Goal: Task Accomplishment & Management: Manage account settings

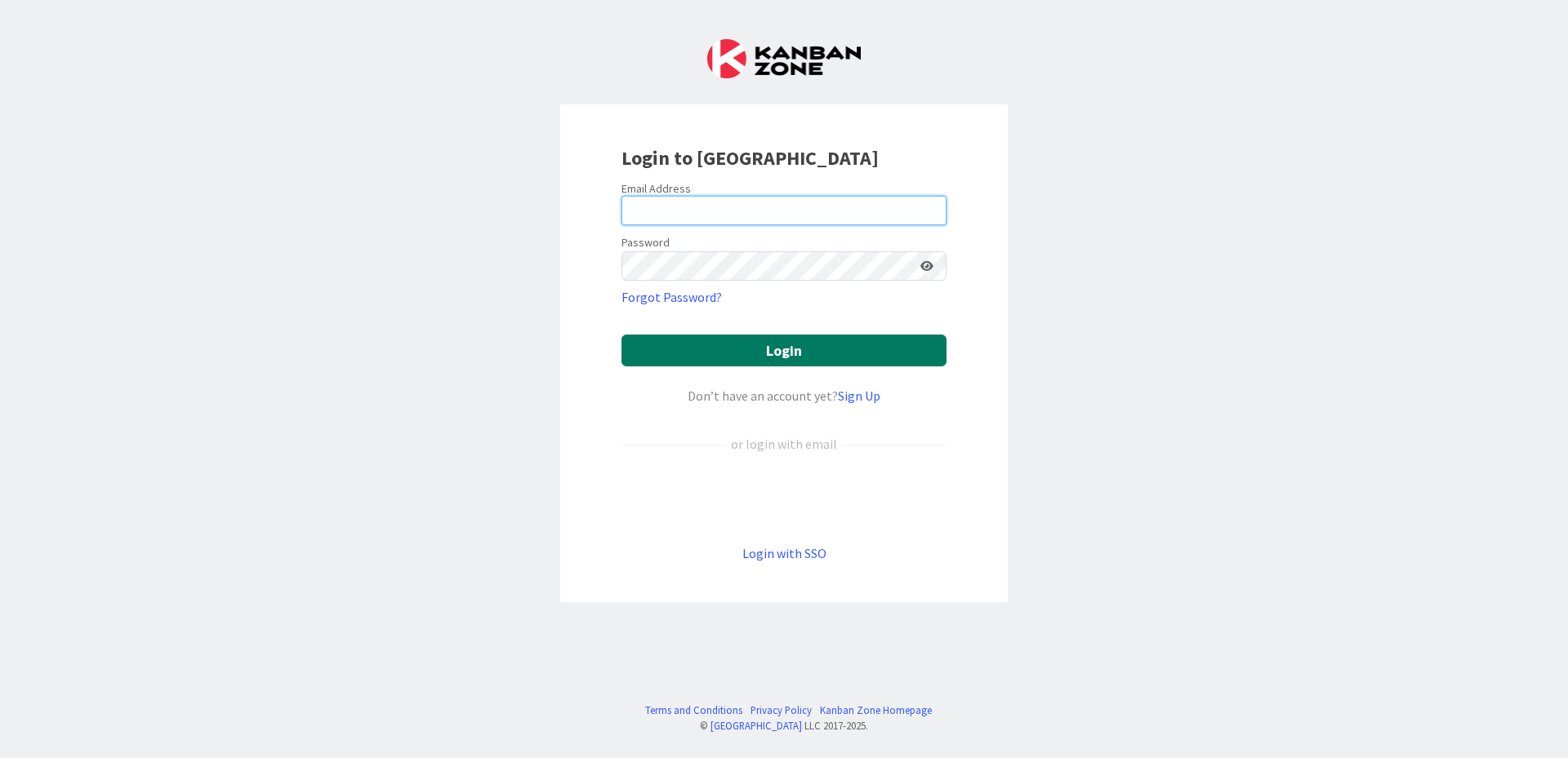
type input "[EMAIL_ADDRESS][DOMAIN_NAME]"
click at [759, 355] on button "Login" at bounding box center [783, 350] width 325 height 32
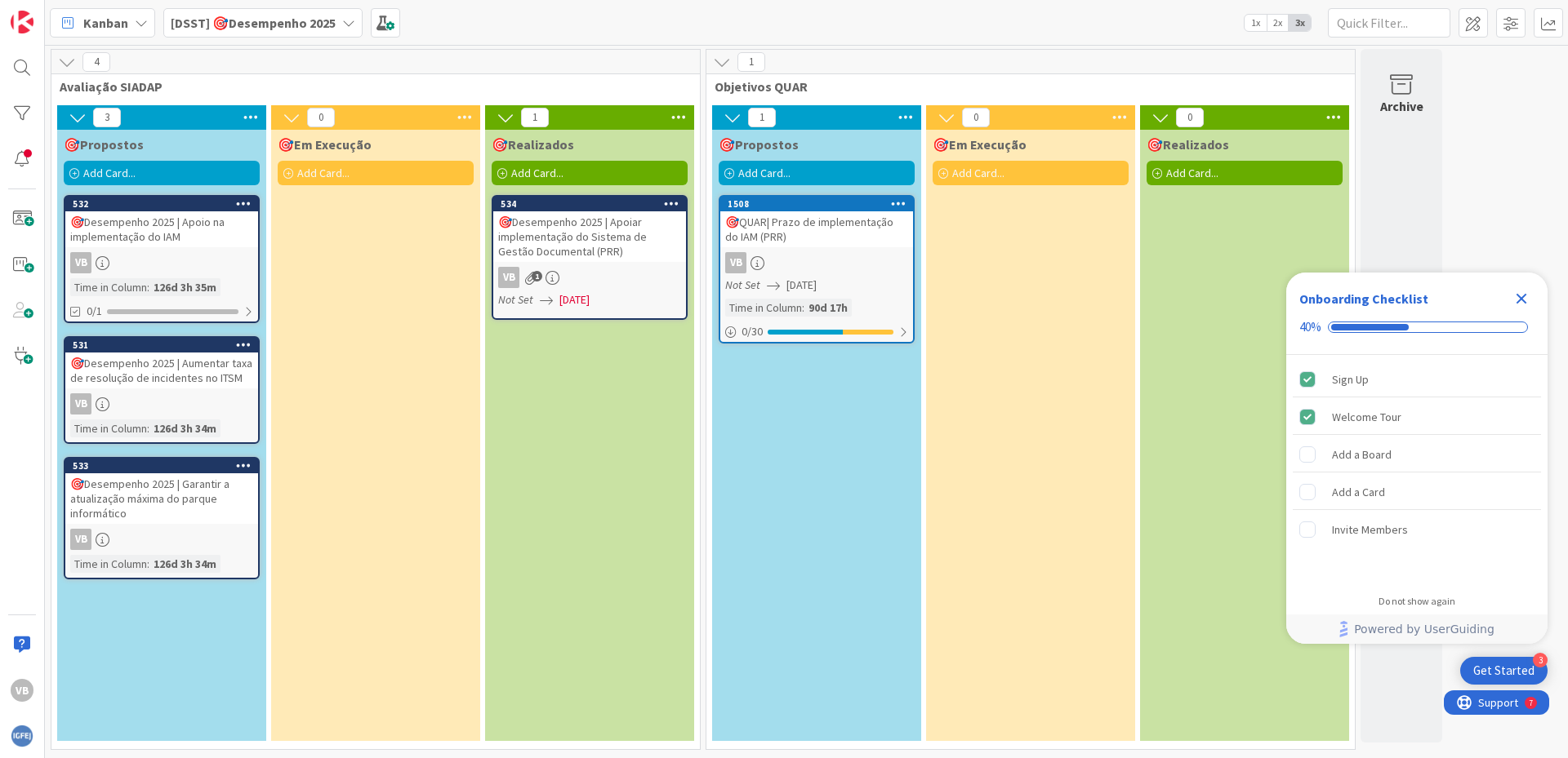
click at [347, 22] on icon at bounding box center [348, 23] width 13 height 13
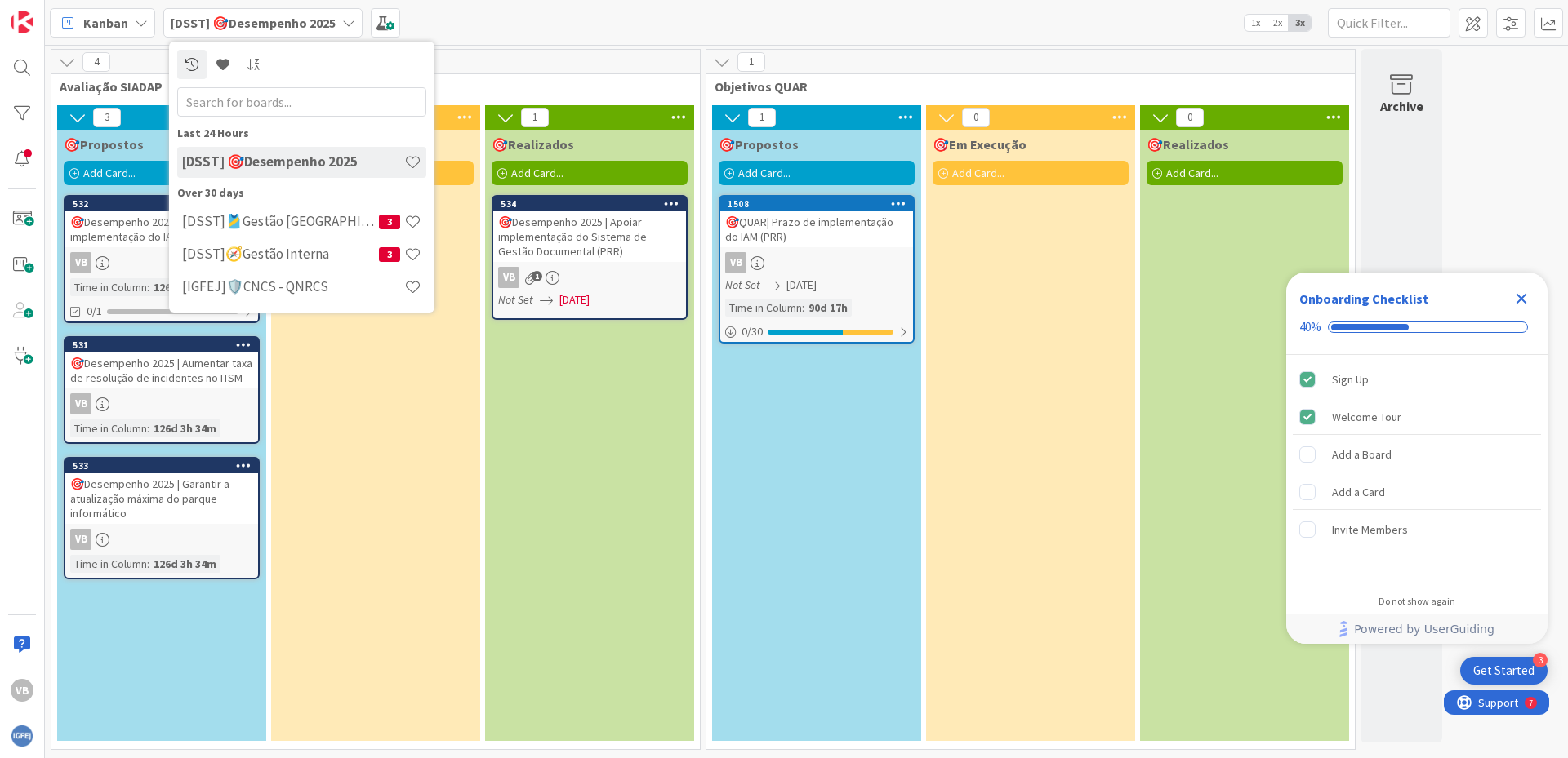
click at [347, 22] on icon at bounding box center [348, 23] width 13 height 13
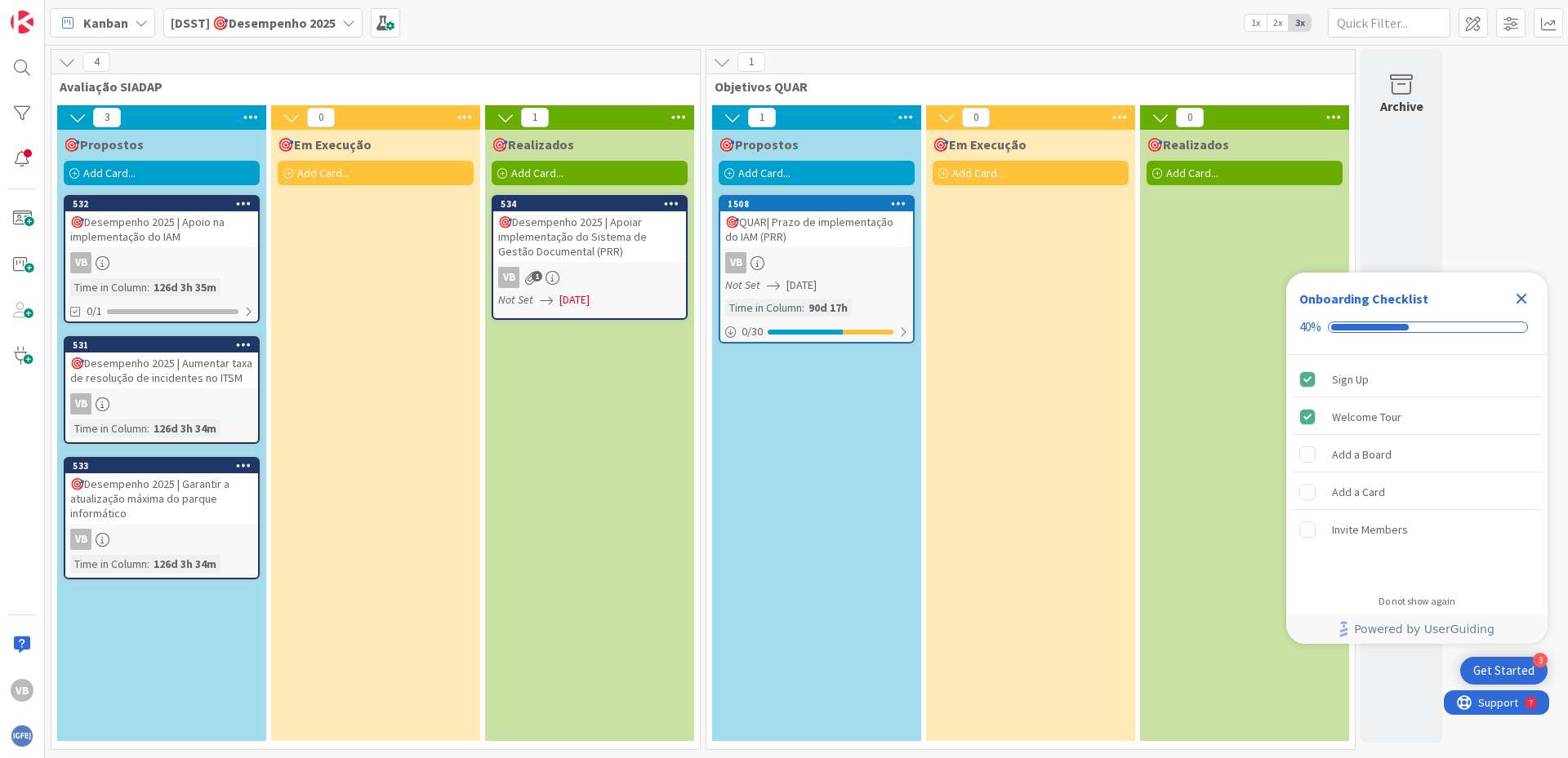
click at [136, 23] on icon at bounding box center [141, 23] width 13 height 13
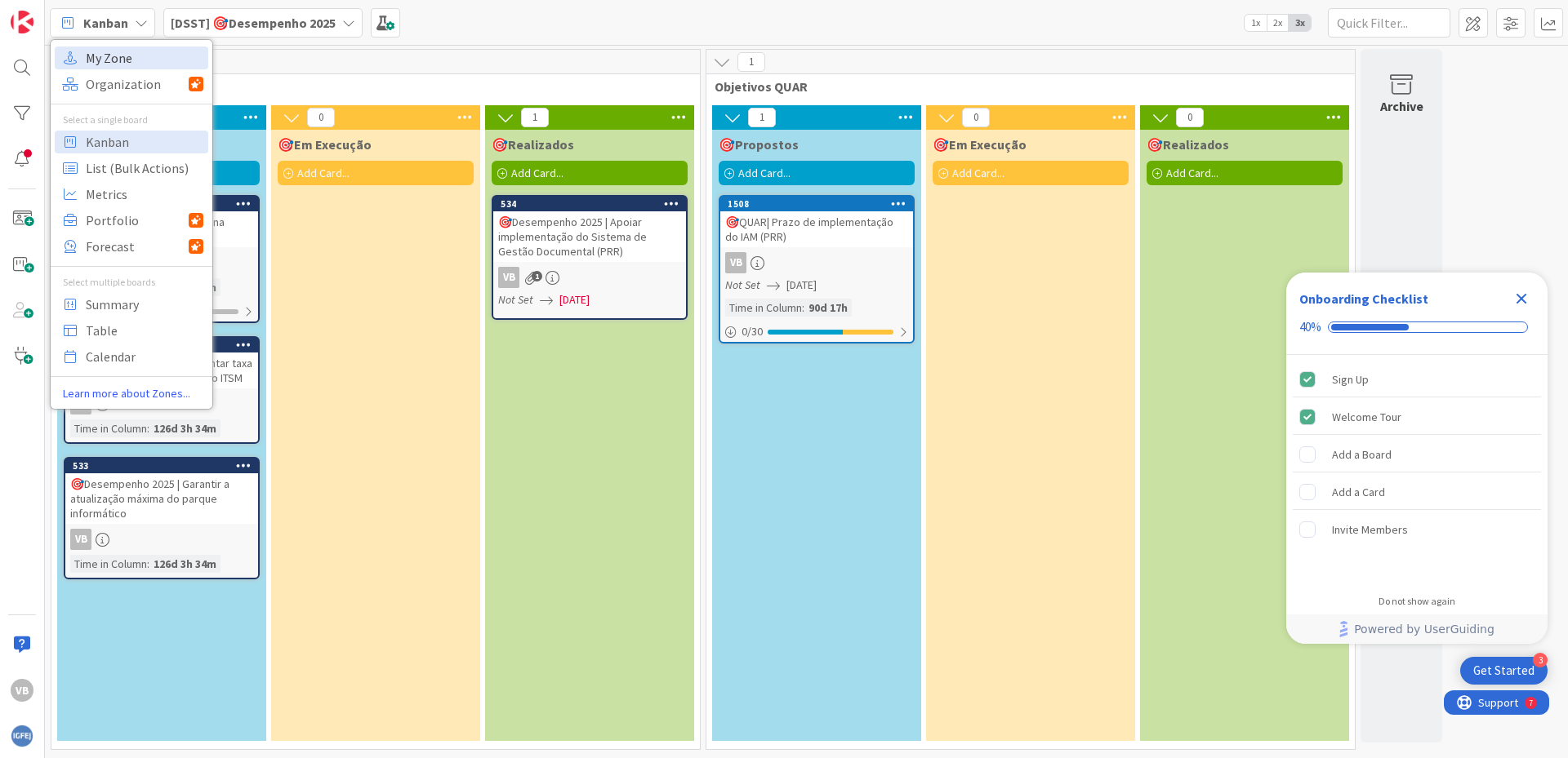
click at [117, 57] on span "My Zone" at bounding box center [144, 58] width 118 height 25
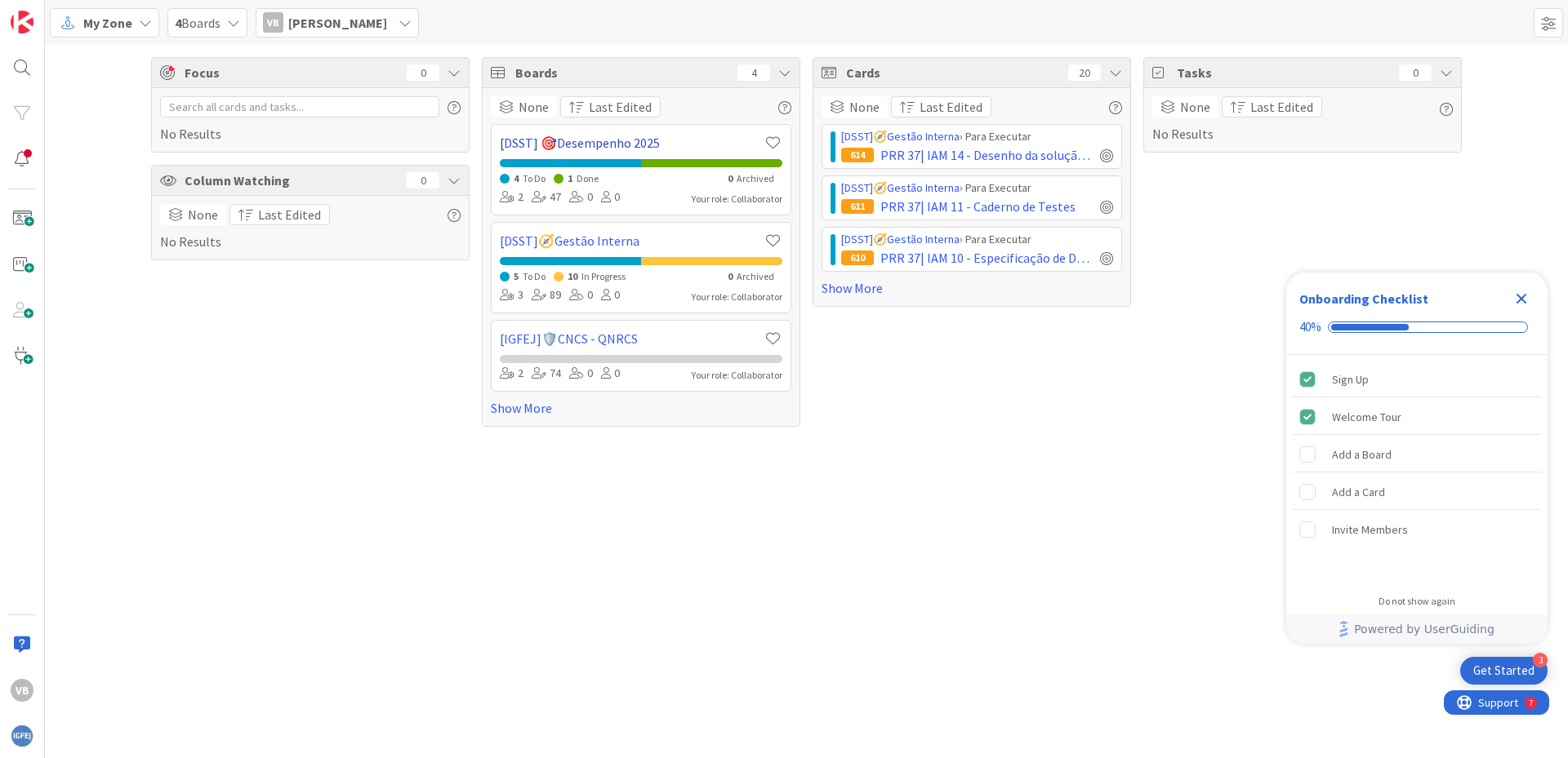
click at [590, 143] on link "[DSST] 🎯Desempenho 2025" at bounding box center [631, 142] width 263 height 19
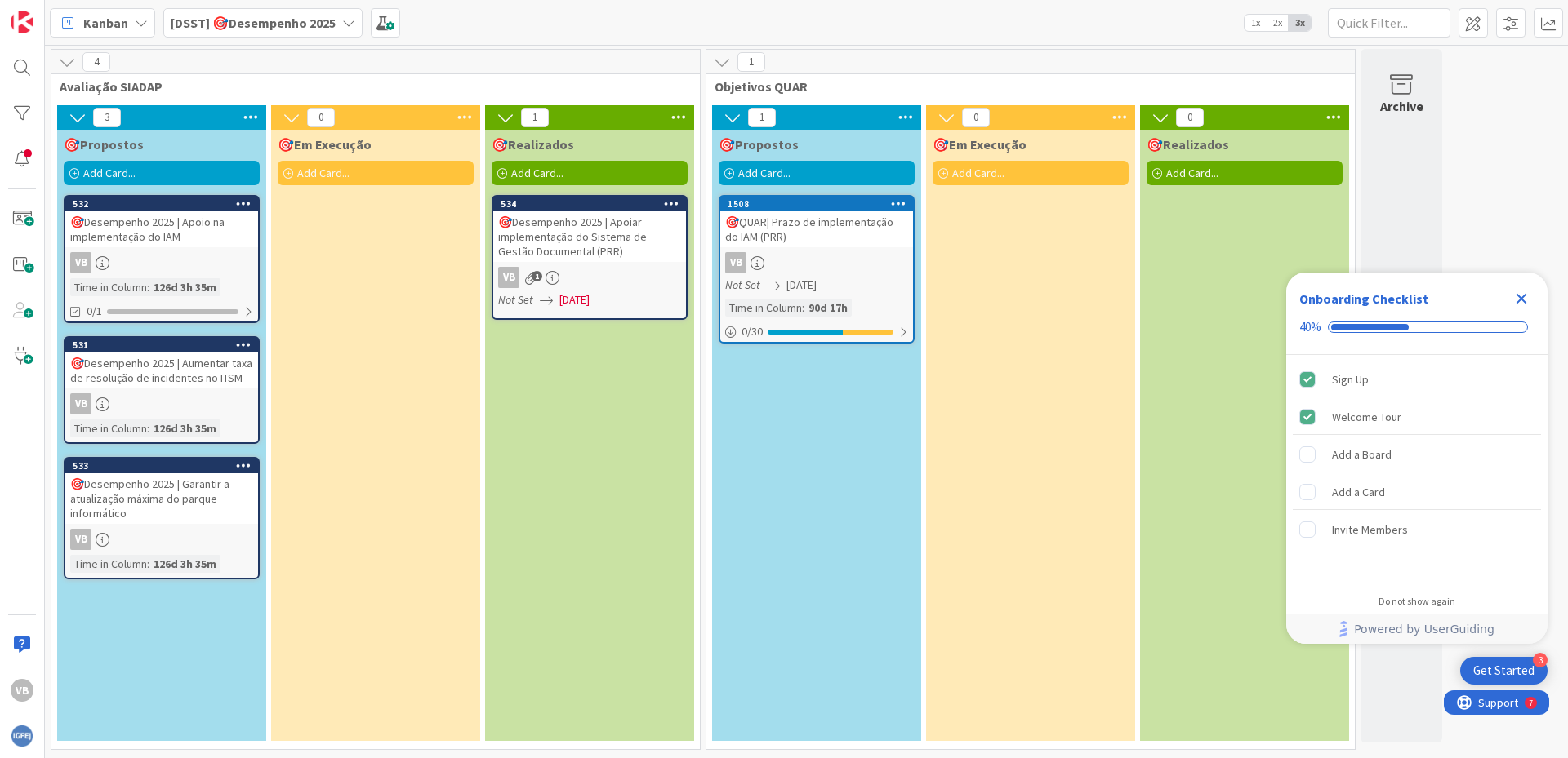
click at [572, 297] on span "[DATE]" at bounding box center [575, 299] width 30 height 17
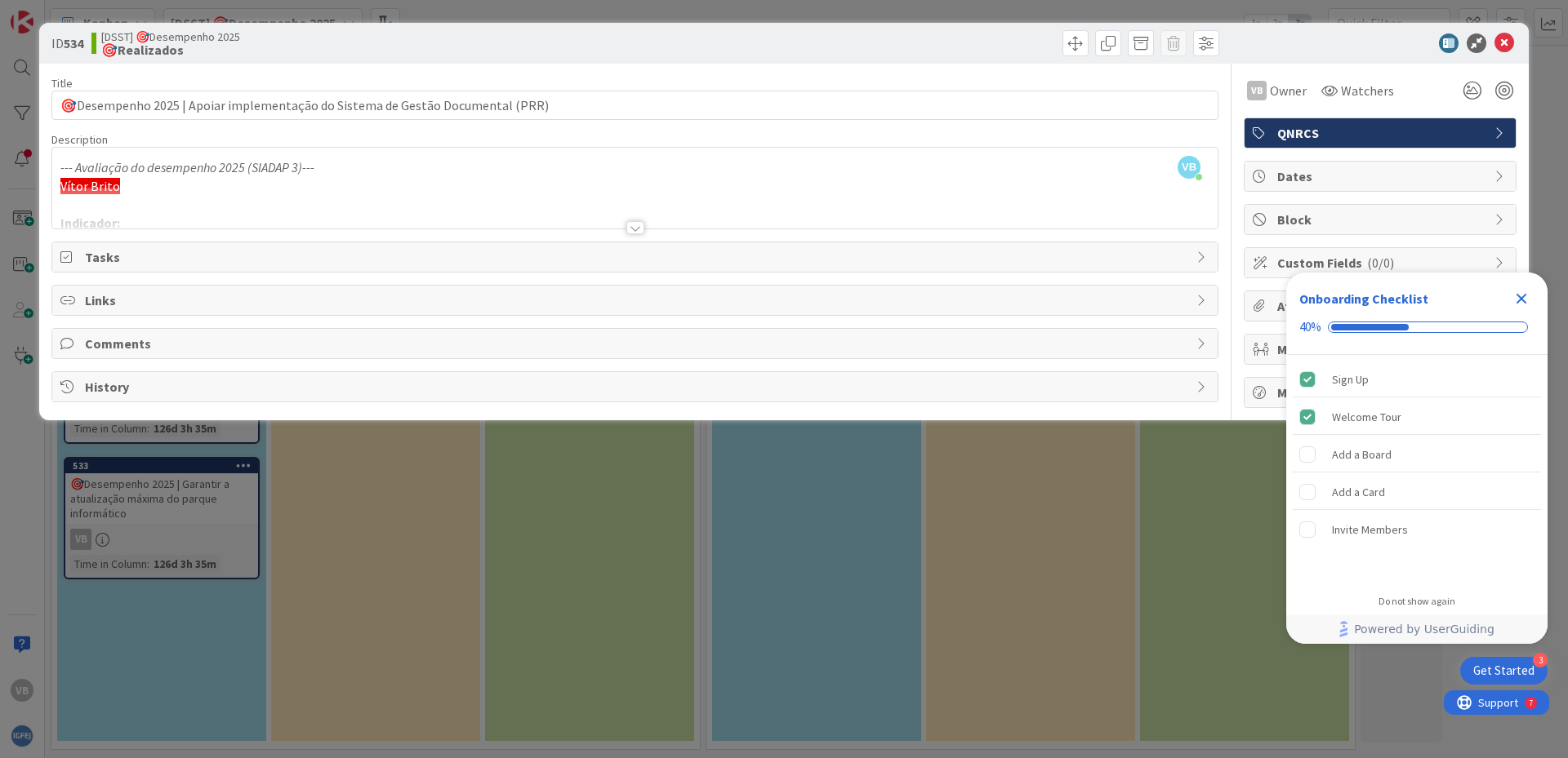
click at [1332, 169] on span "Dates" at bounding box center [1381, 176] width 209 height 19
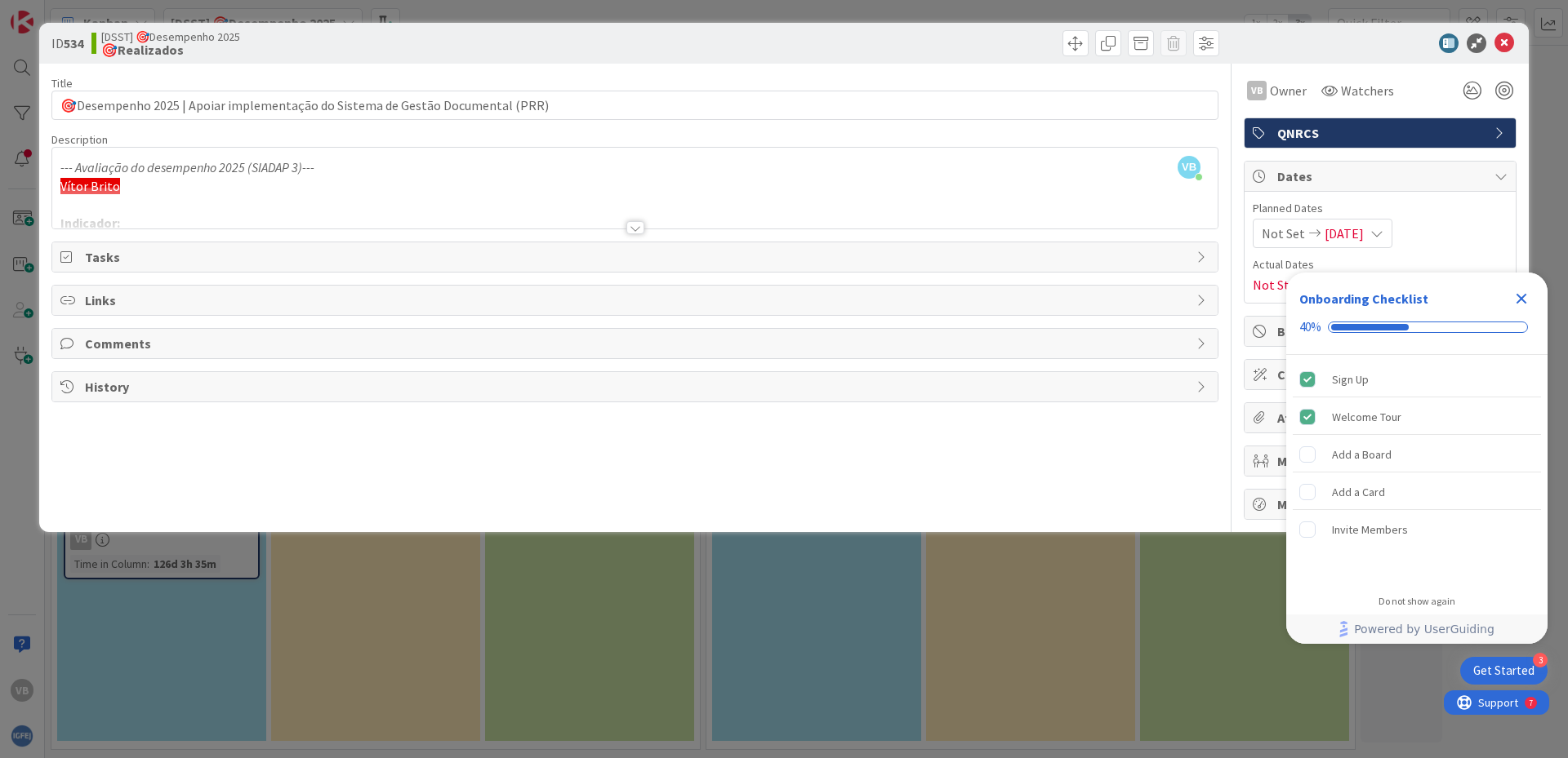
click at [1520, 296] on icon "Close Checklist" at bounding box center [1521, 299] width 11 height 11
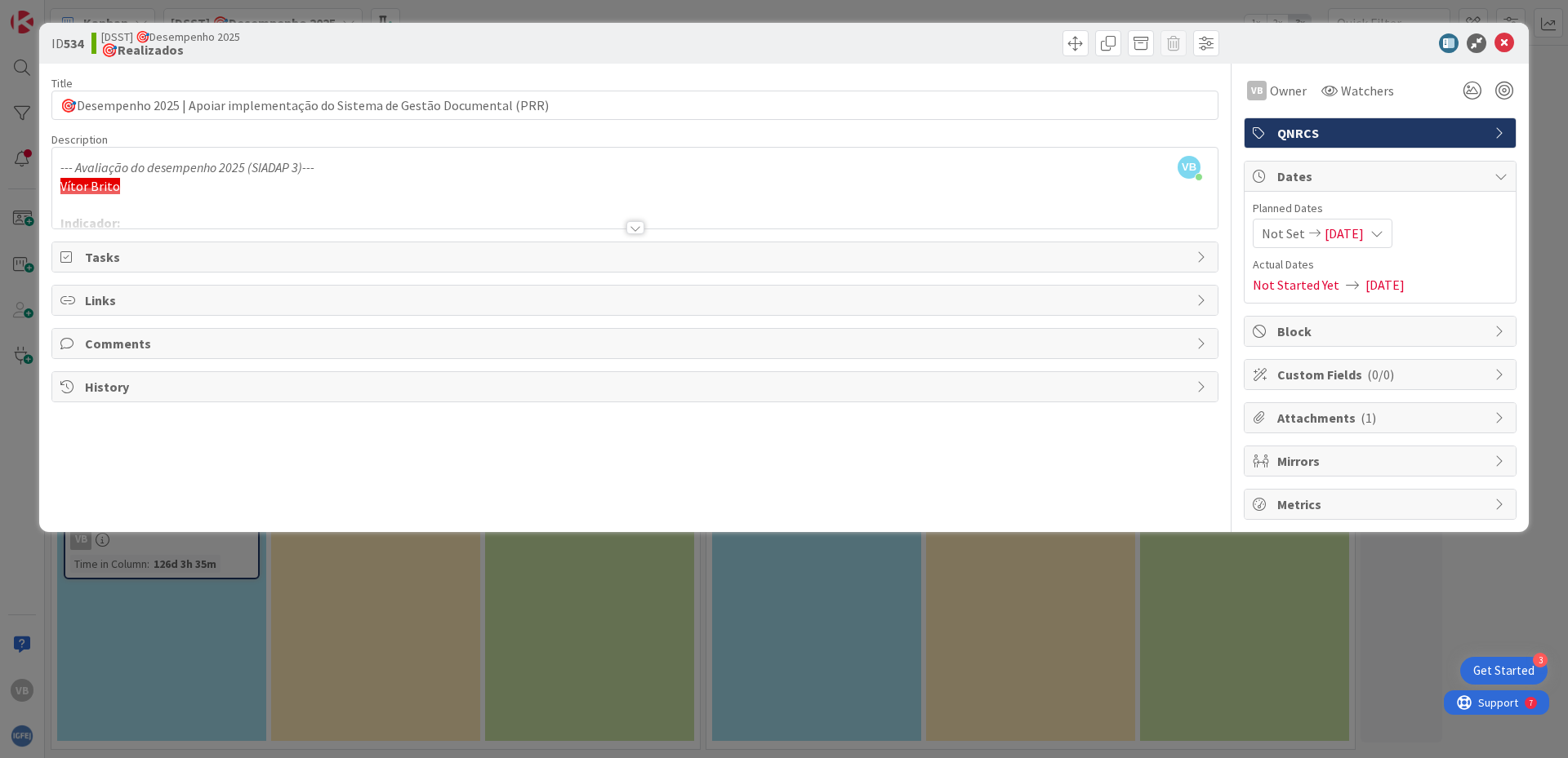
click at [1383, 234] on icon at bounding box center [1376, 233] width 13 height 13
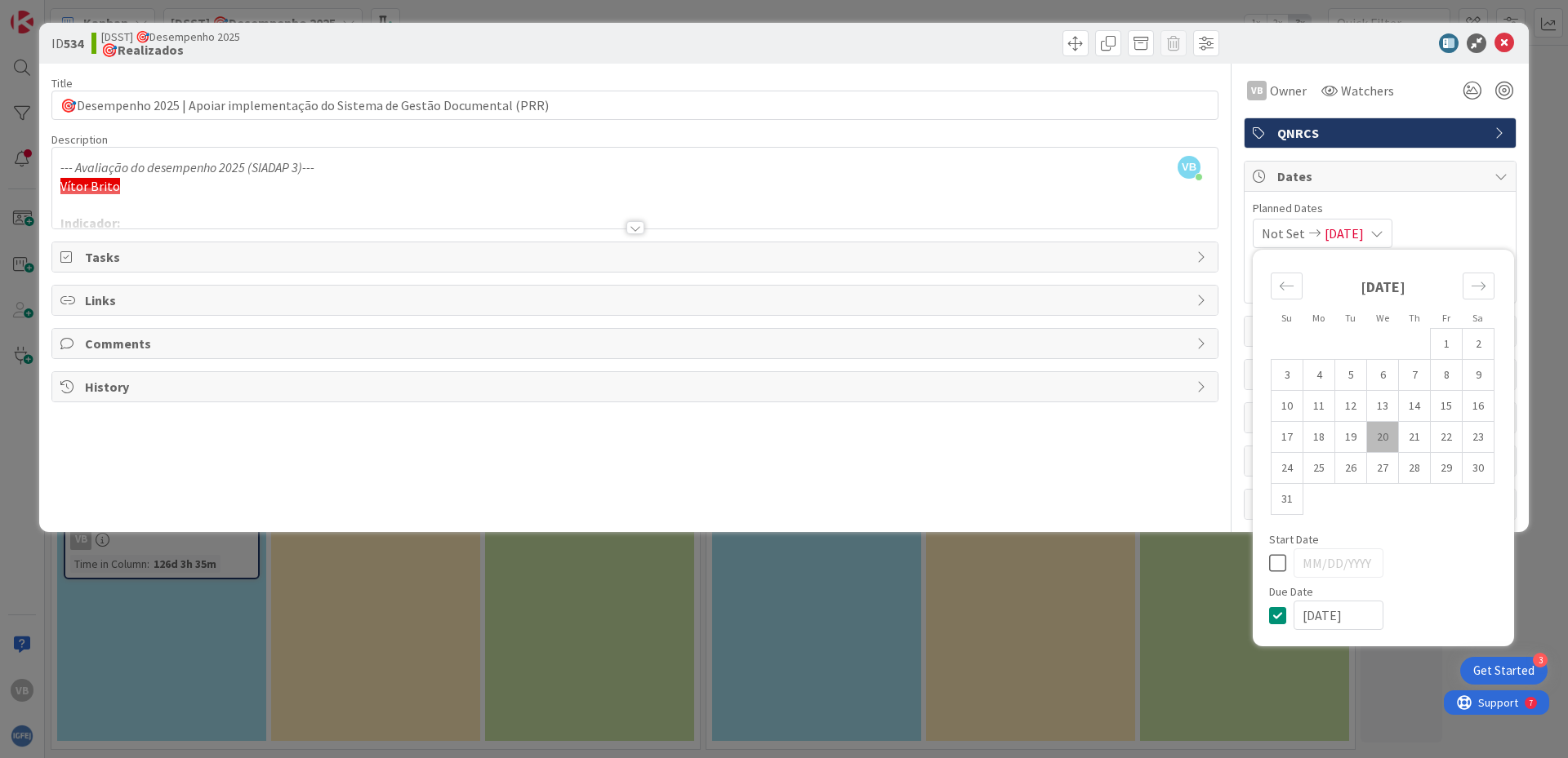
click at [1383, 229] on icon at bounding box center [1376, 233] width 13 height 13
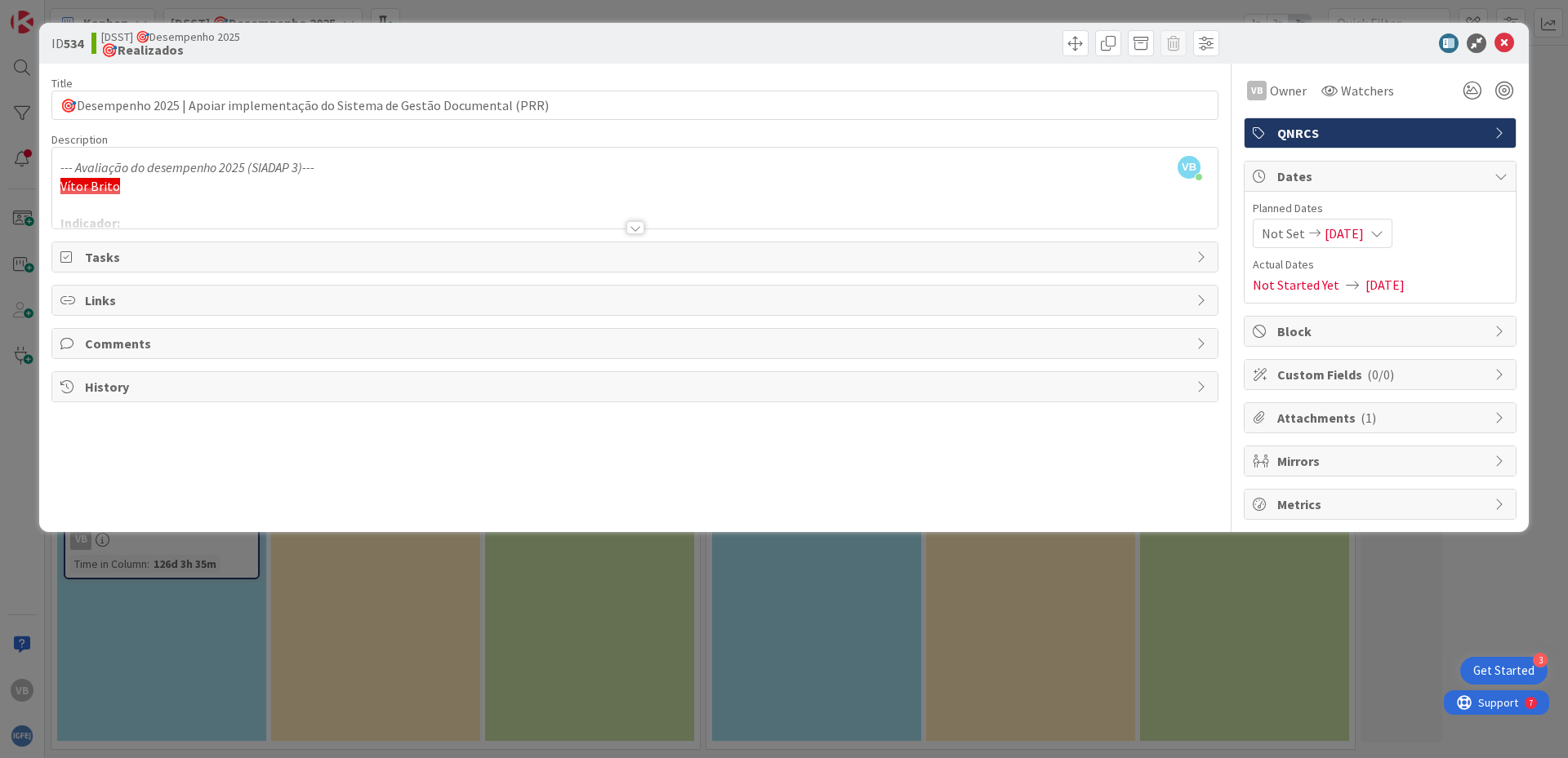
click at [1392, 417] on span "Attachments ( 1 )" at bounding box center [1381, 418] width 209 height 19
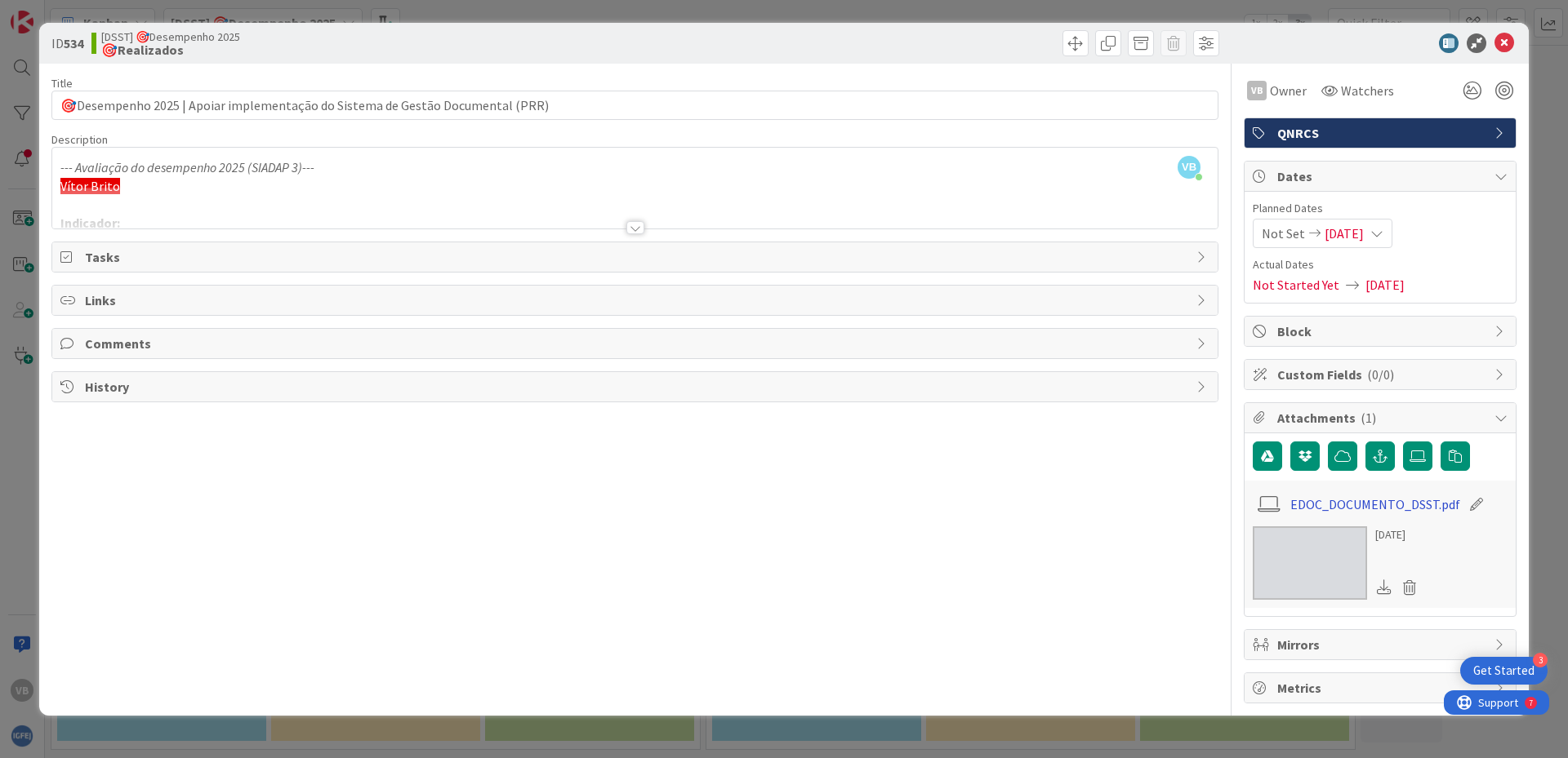
click at [1339, 502] on link "EDOC_DOCUMENTO_DSST.pdf" at bounding box center [1374, 504] width 170 height 19
click at [1507, 43] on icon at bounding box center [1504, 43] width 19 height 19
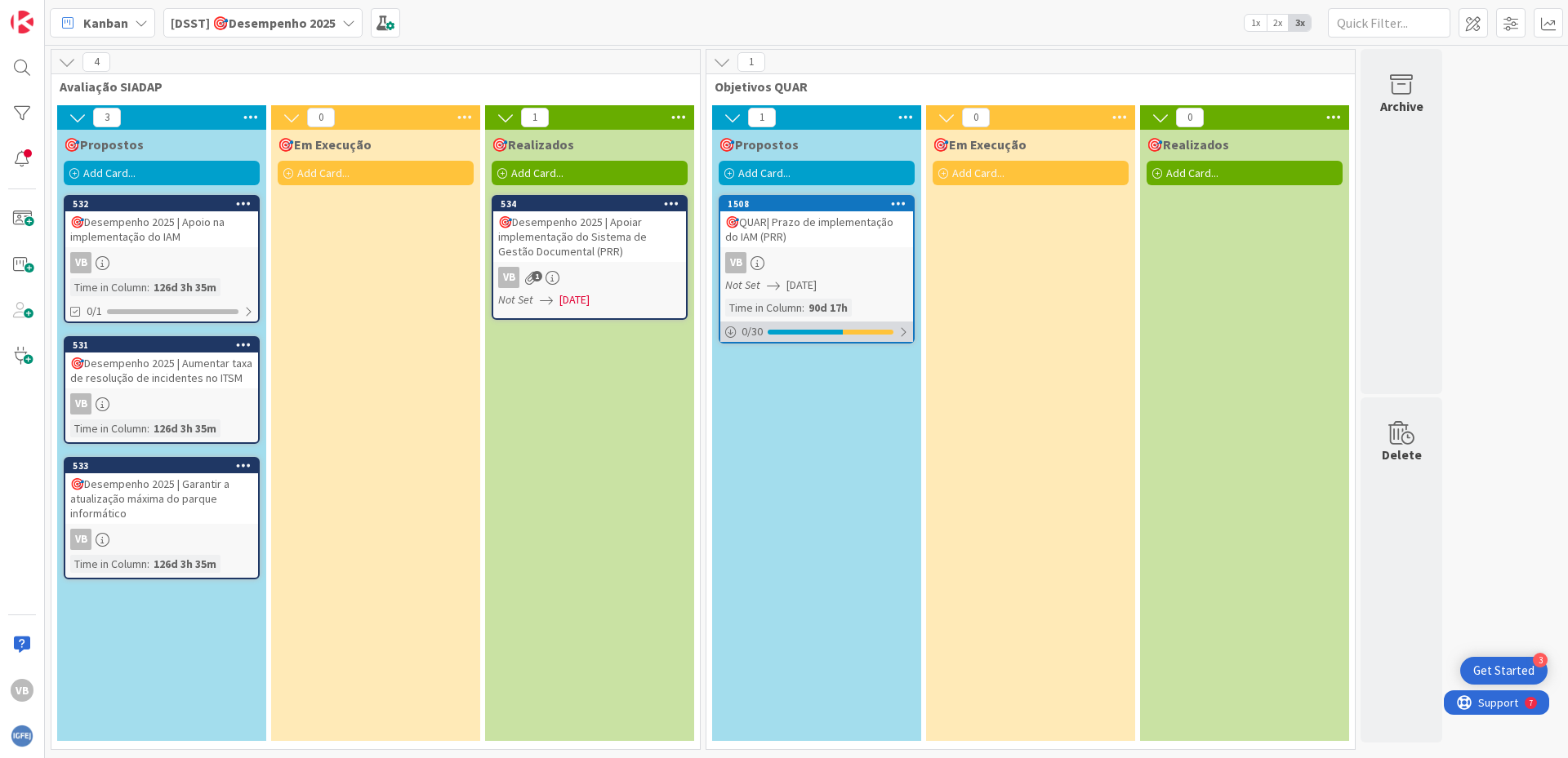
click at [807, 327] on div "0 / 30" at bounding box center [816, 332] width 193 height 20
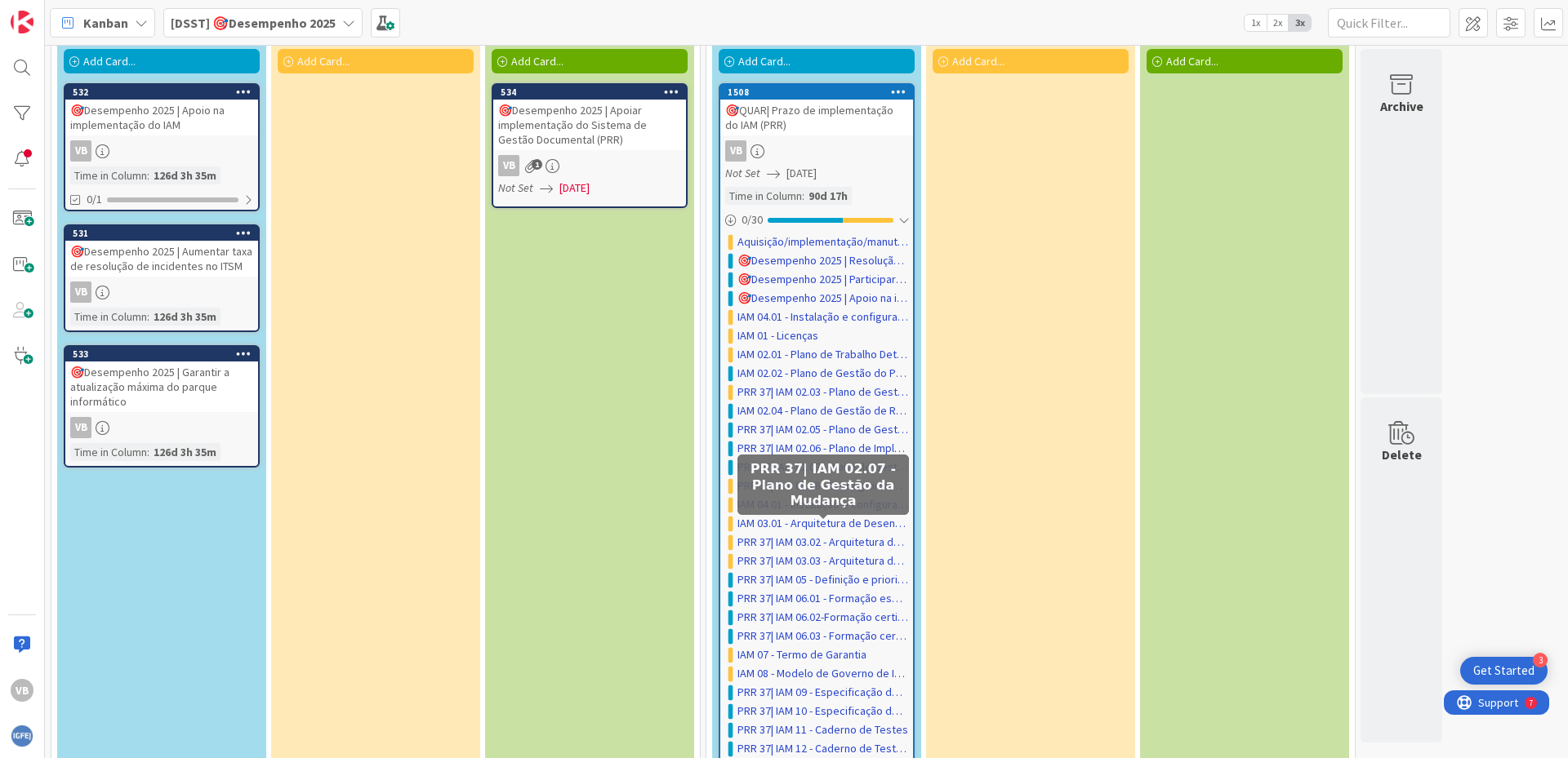
scroll to position [18, 0]
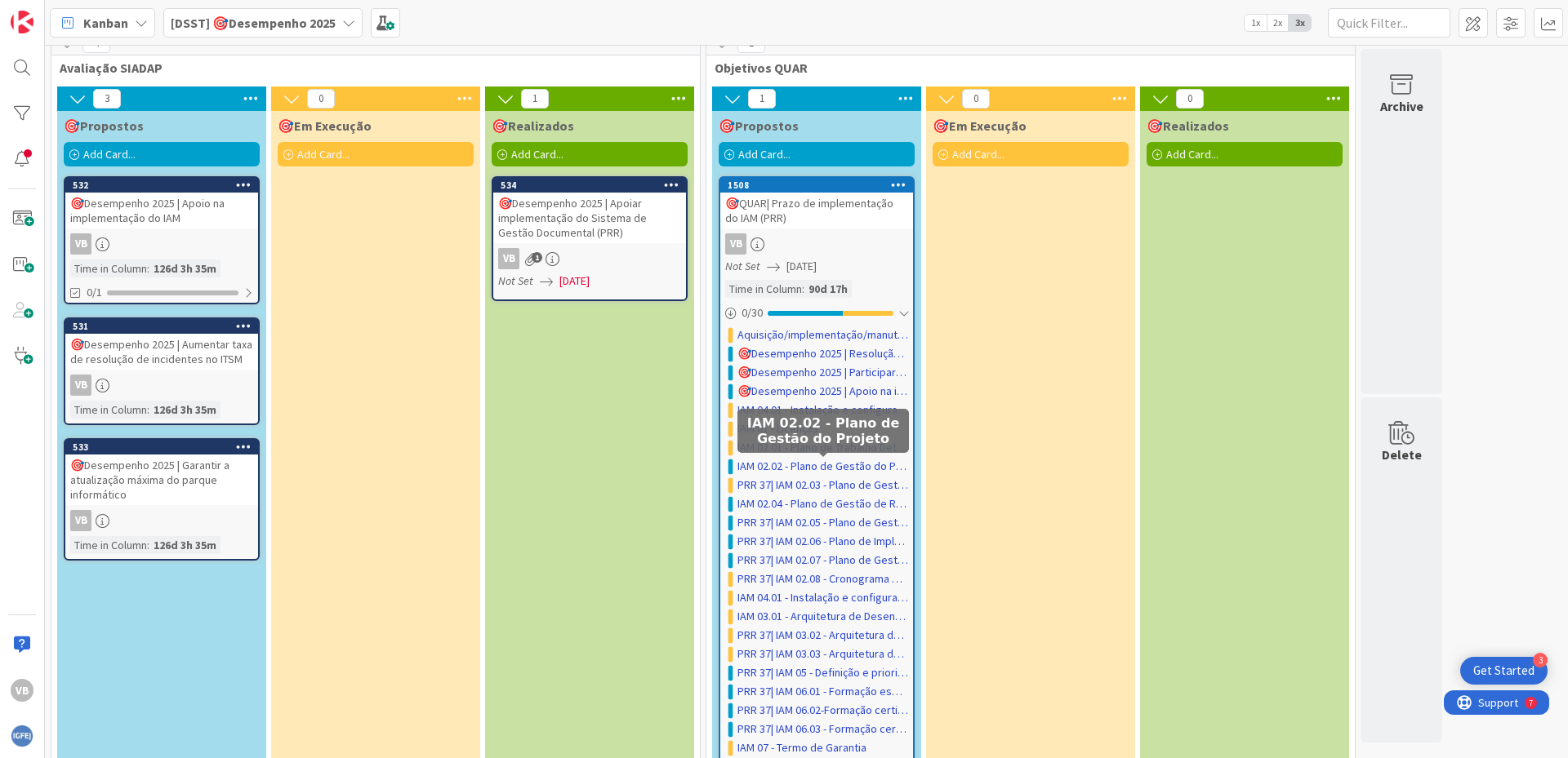
click at [832, 466] on link "IAM 02.02 - Plano de Gestão do Projeto" at bounding box center [823, 466] width 171 height 17
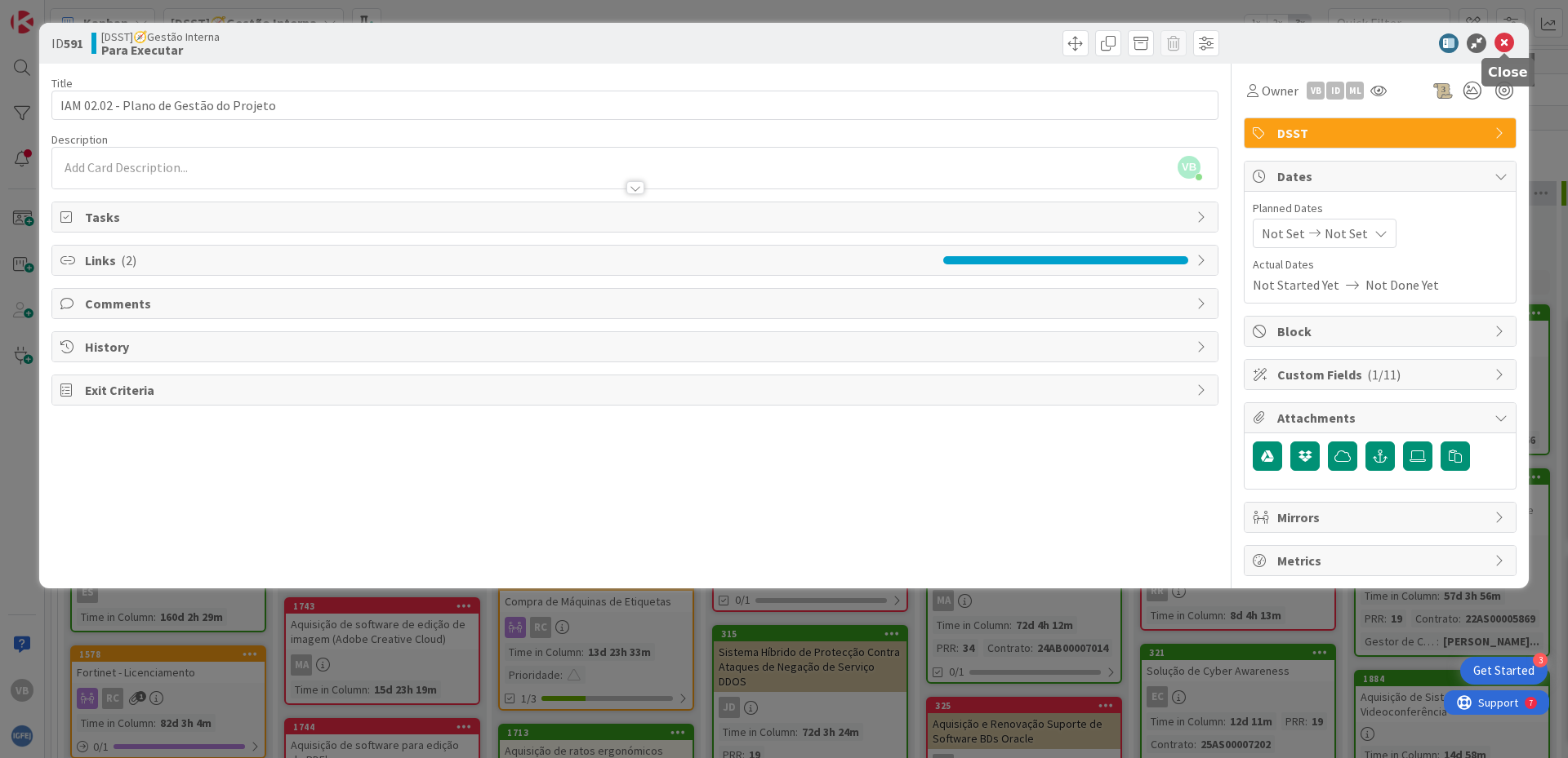
click at [1498, 40] on icon at bounding box center [1504, 43] width 19 height 19
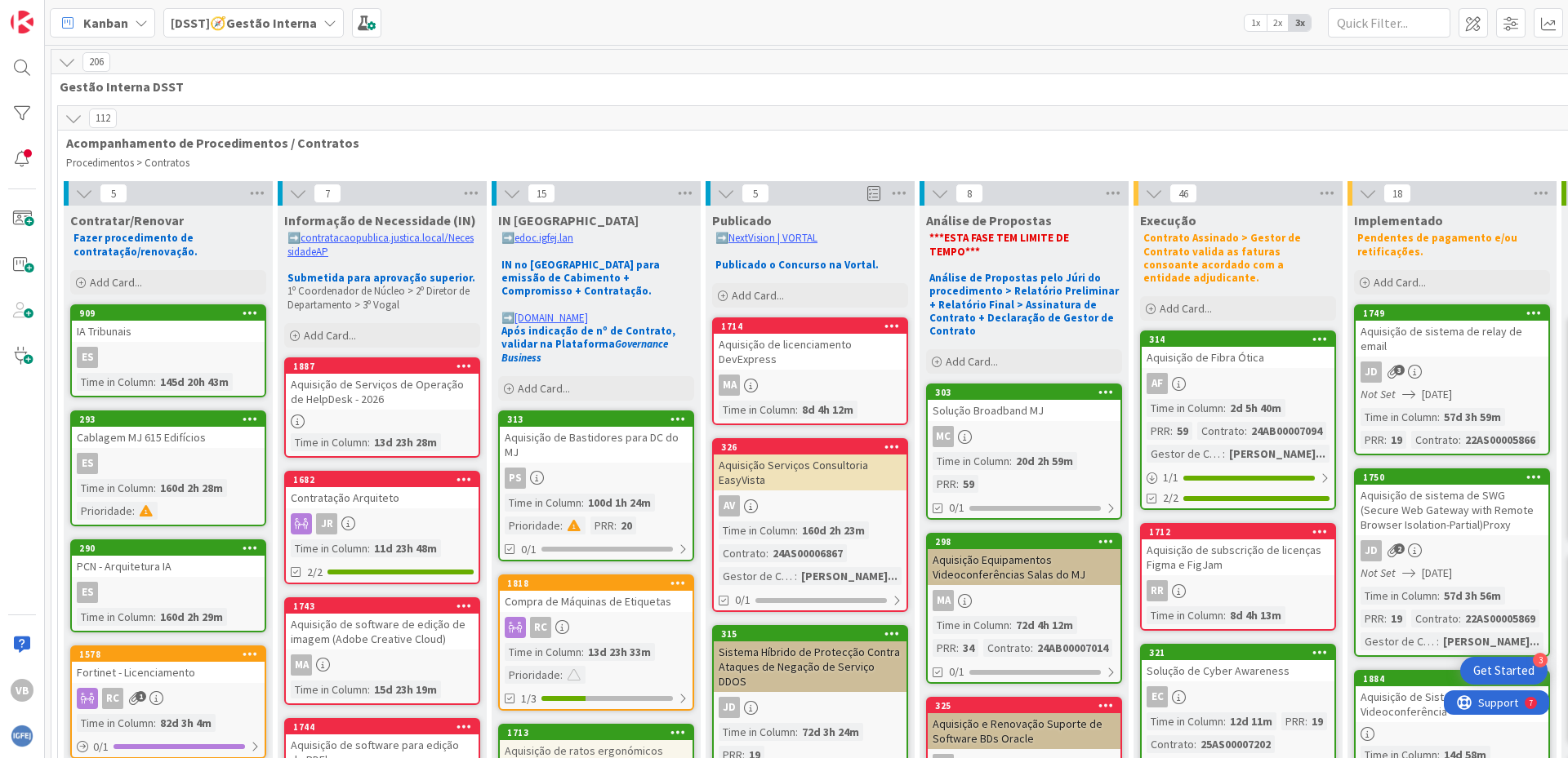
click at [118, 26] on span "Kanban" at bounding box center [106, 23] width 45 height 19
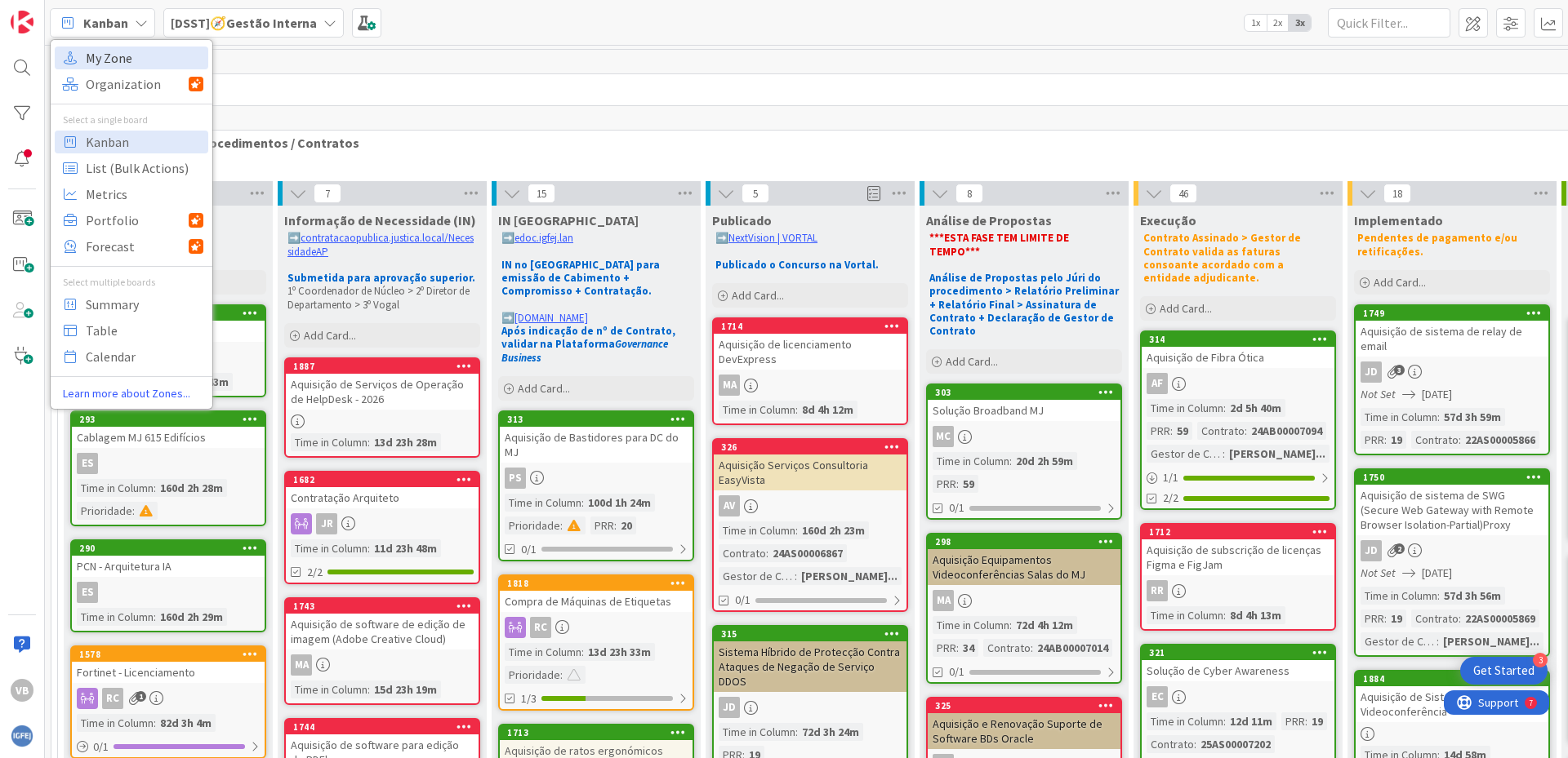
click at [110, 54] on span "My Zone" at bounding box center [144, 58] width 118 height 25
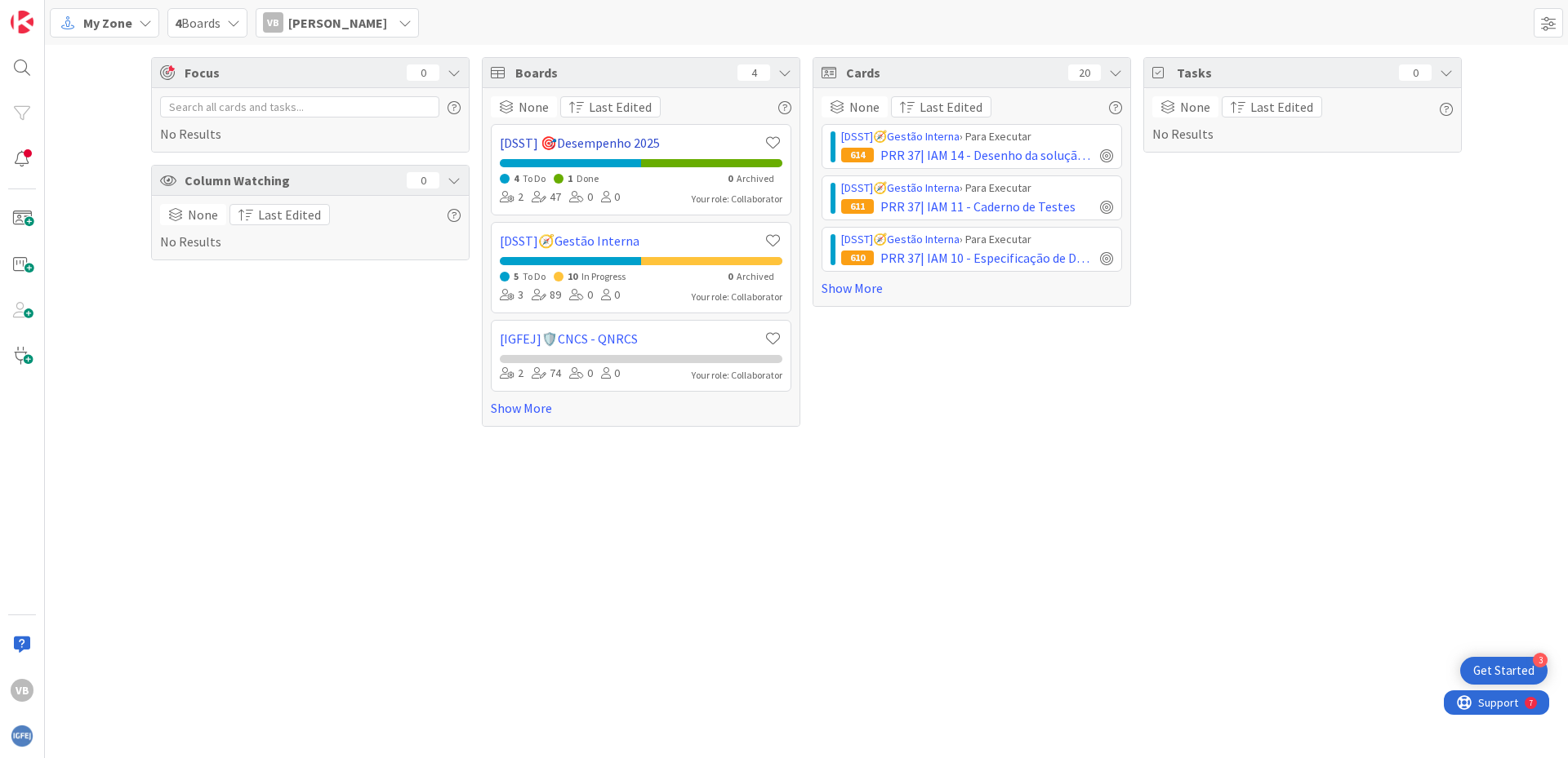
click at [619, 139] on link "[DSST] 🎯Desempenho 2025" at bounding box center [631, 142] width 263 height 19
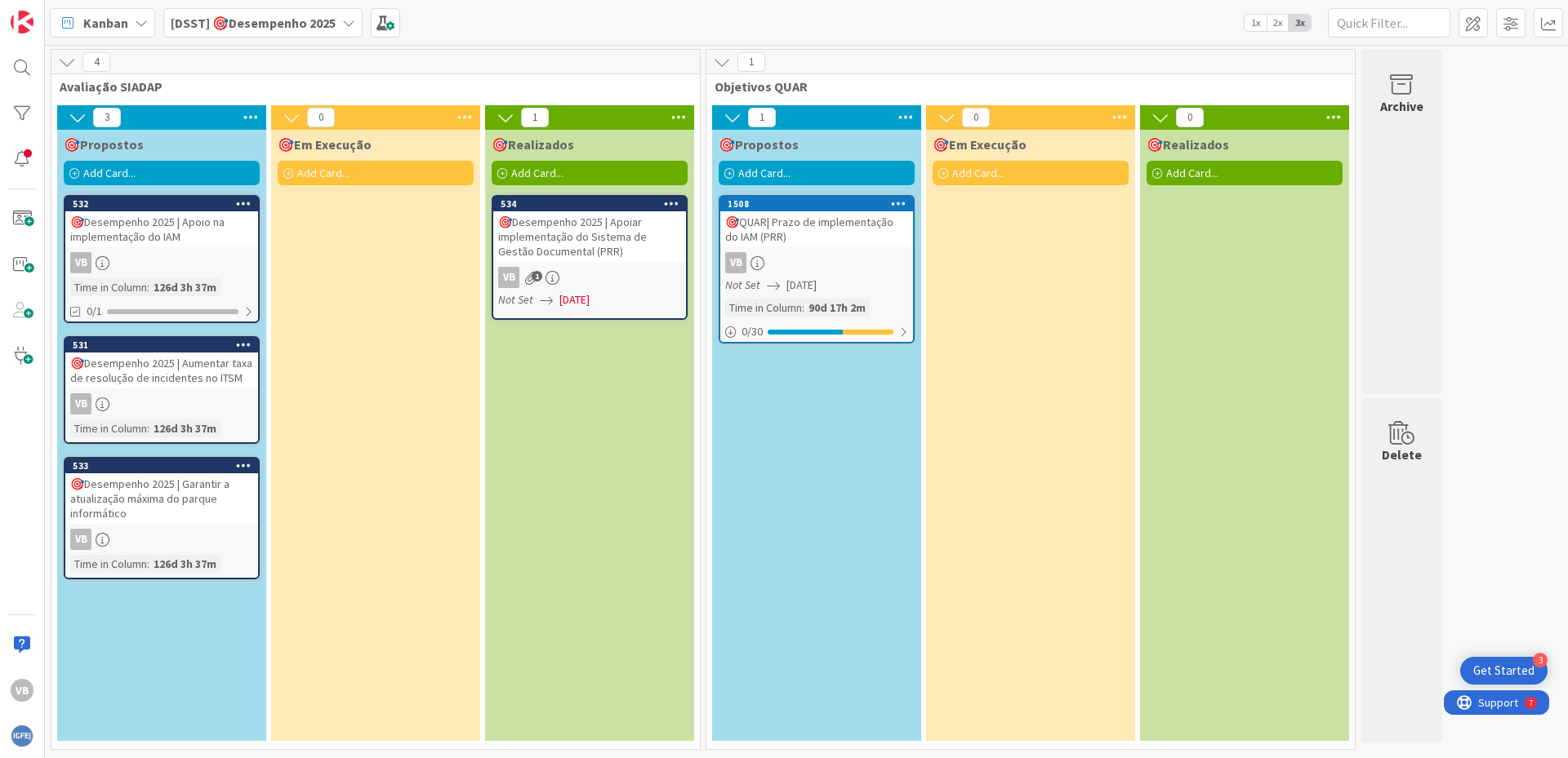
click at [536, 275] on span "1" at bounding box center [537, 276] width 11 height 11
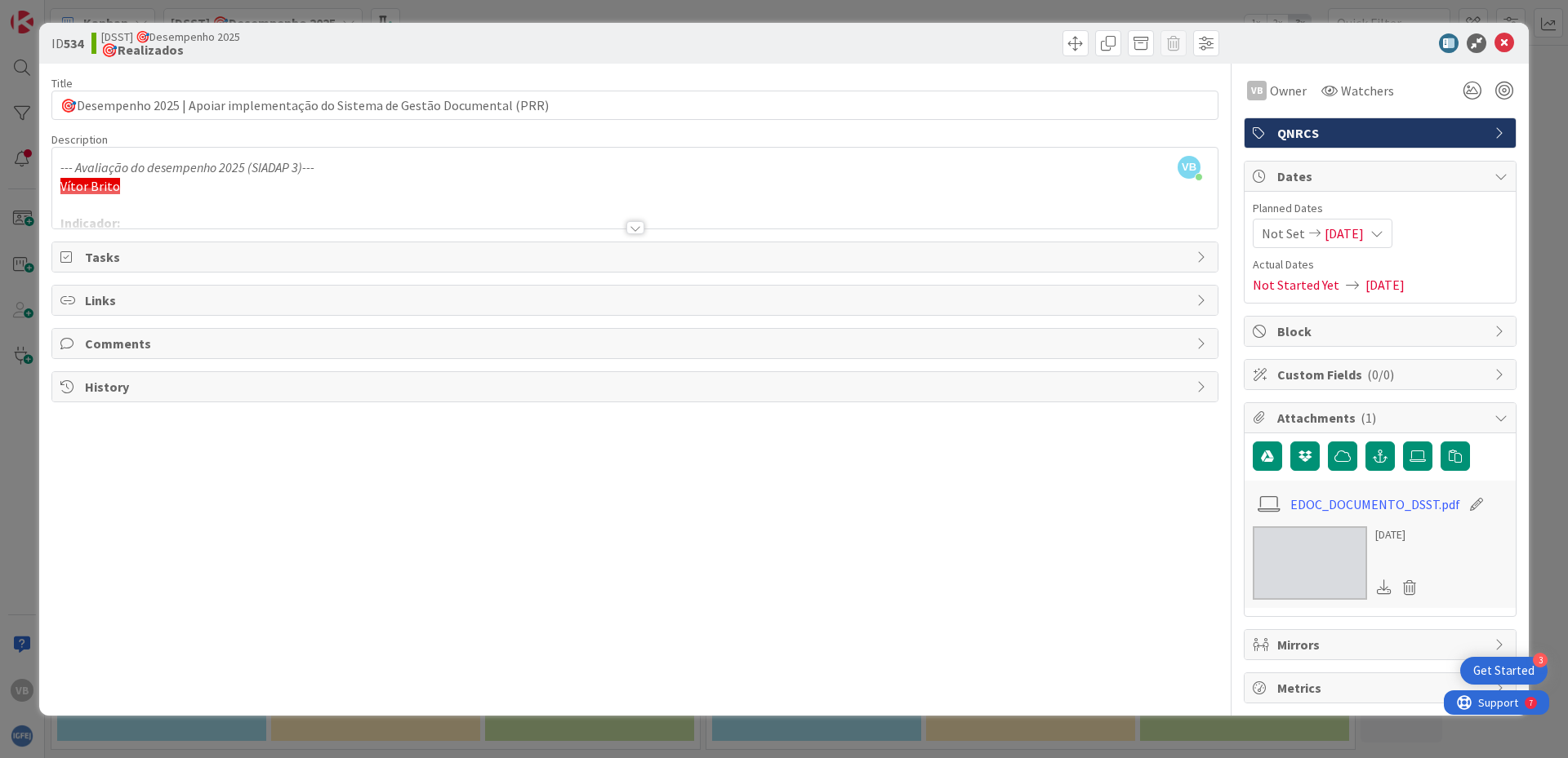
click at [1507, 179] on div "Dates" at bounding box center [1380, 177] width 271 height 30
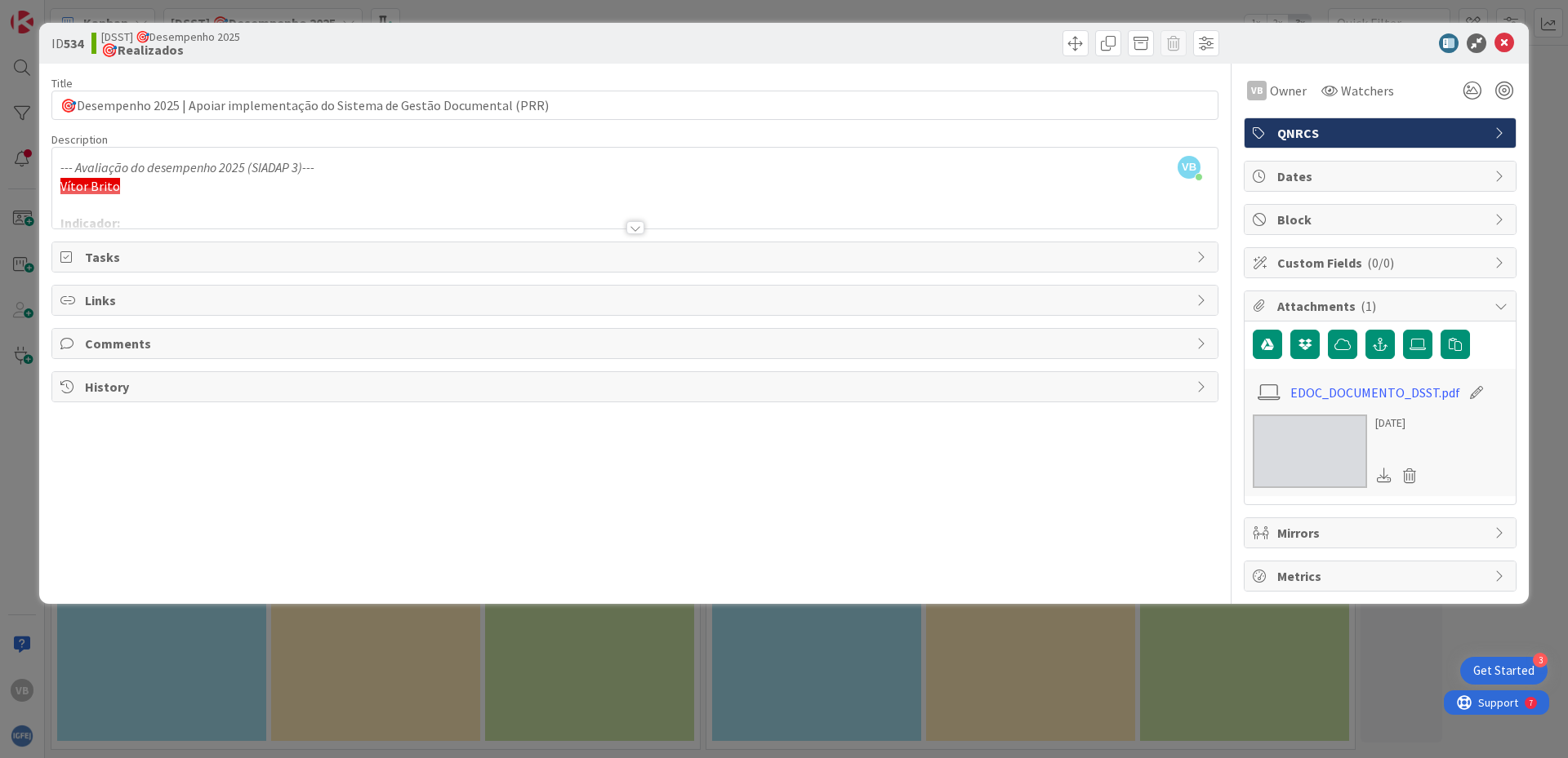
click at [1507, 179] on div "Dates" at bounding box center [1380, 176] width 271 height 29
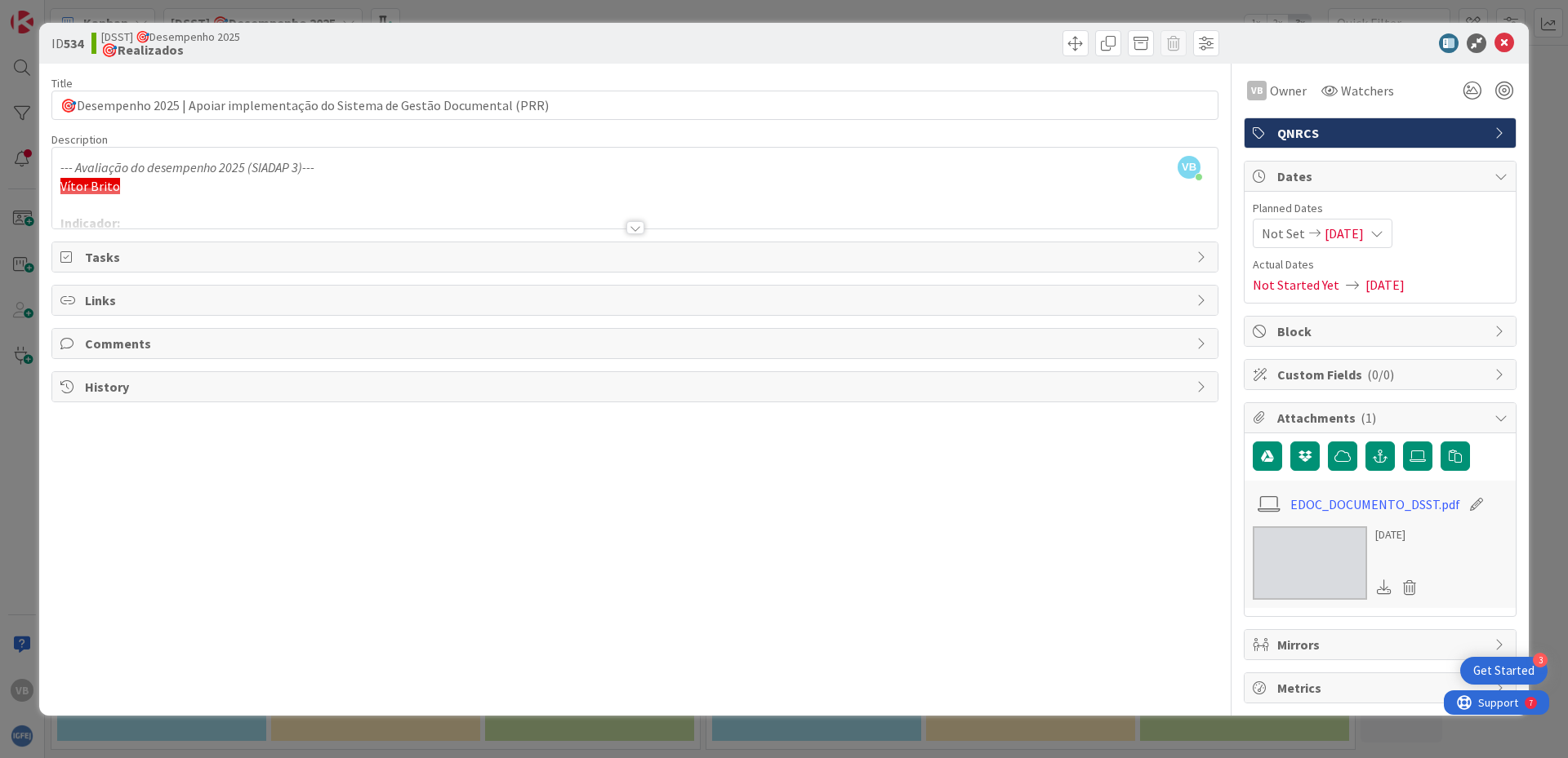
click at [1383, 236] on icon at bounding box center [1376, 233] width 13 height 13
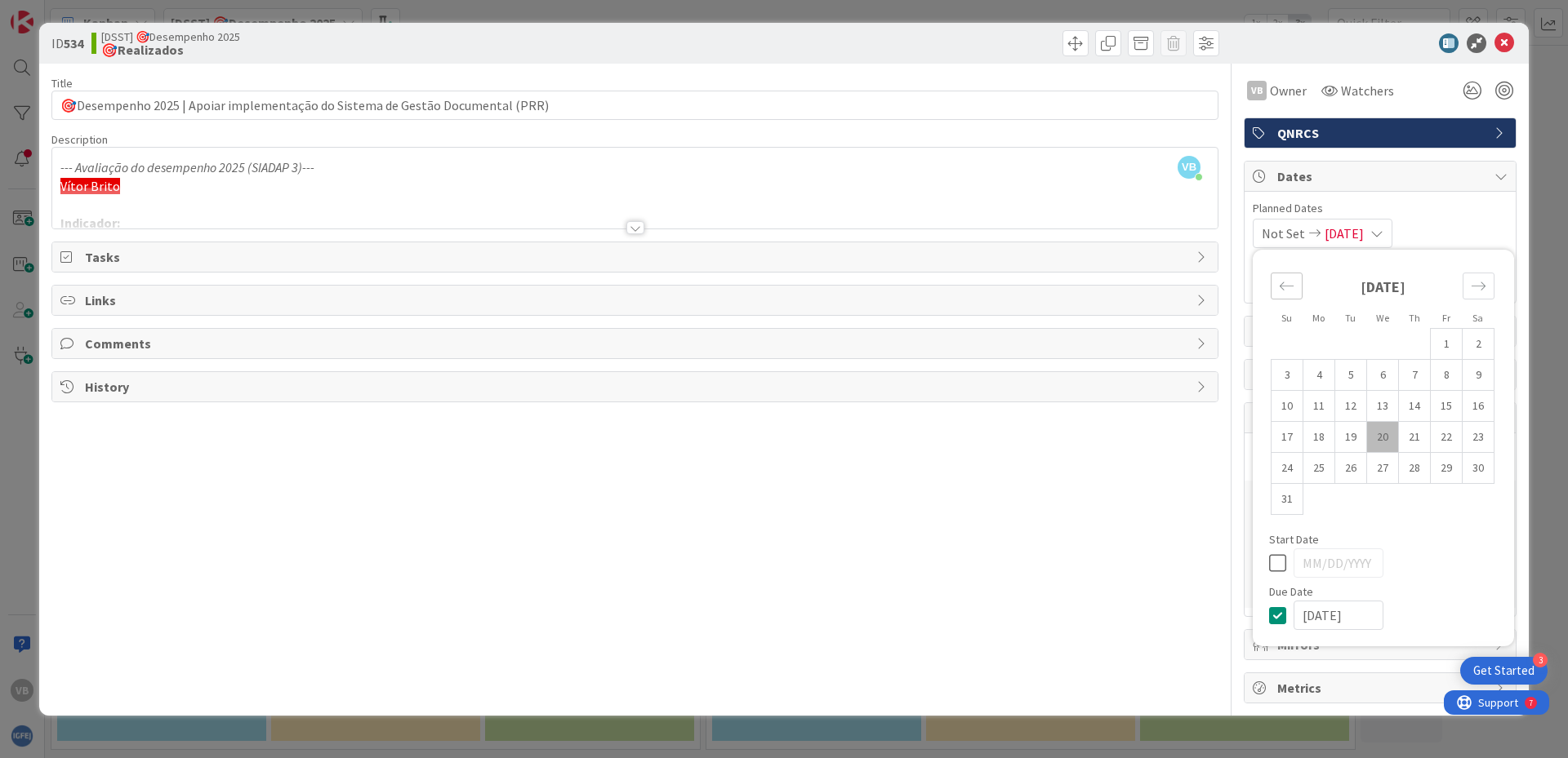
click at [1288, 282] on icon "Move backward to switch to the previous month." at bounding box center [1286, 286] width 16 height 16
click at [1289, 282] on icon "Move backward to switch to the previous month." at bounding box center [1286, 286] width 16 height 16
click at [1477, 470] on td "31" at bounding box center [1478, 468] width 32 height 31
type input "[DATE]"
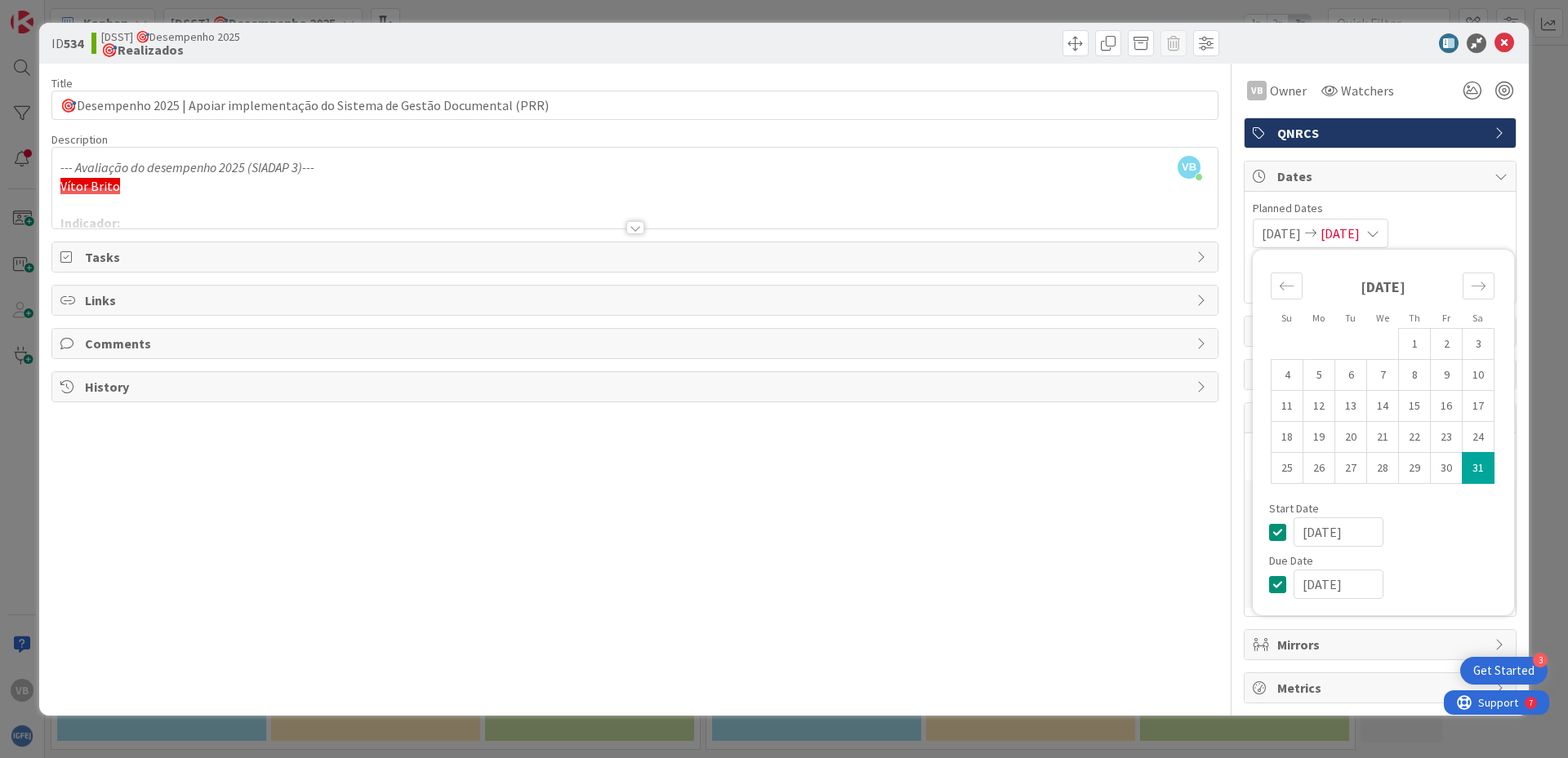
click at [1275, 528] on icon at bounding box center [1281, 532] width 25 height 19
click at [1015, 506] on div "Title 78 / 128 🎯Desempenho 2025 | Apoiar implementação do Sistema de Gestão Doc…" at bounding box center [634, 383] width 1167 height 639
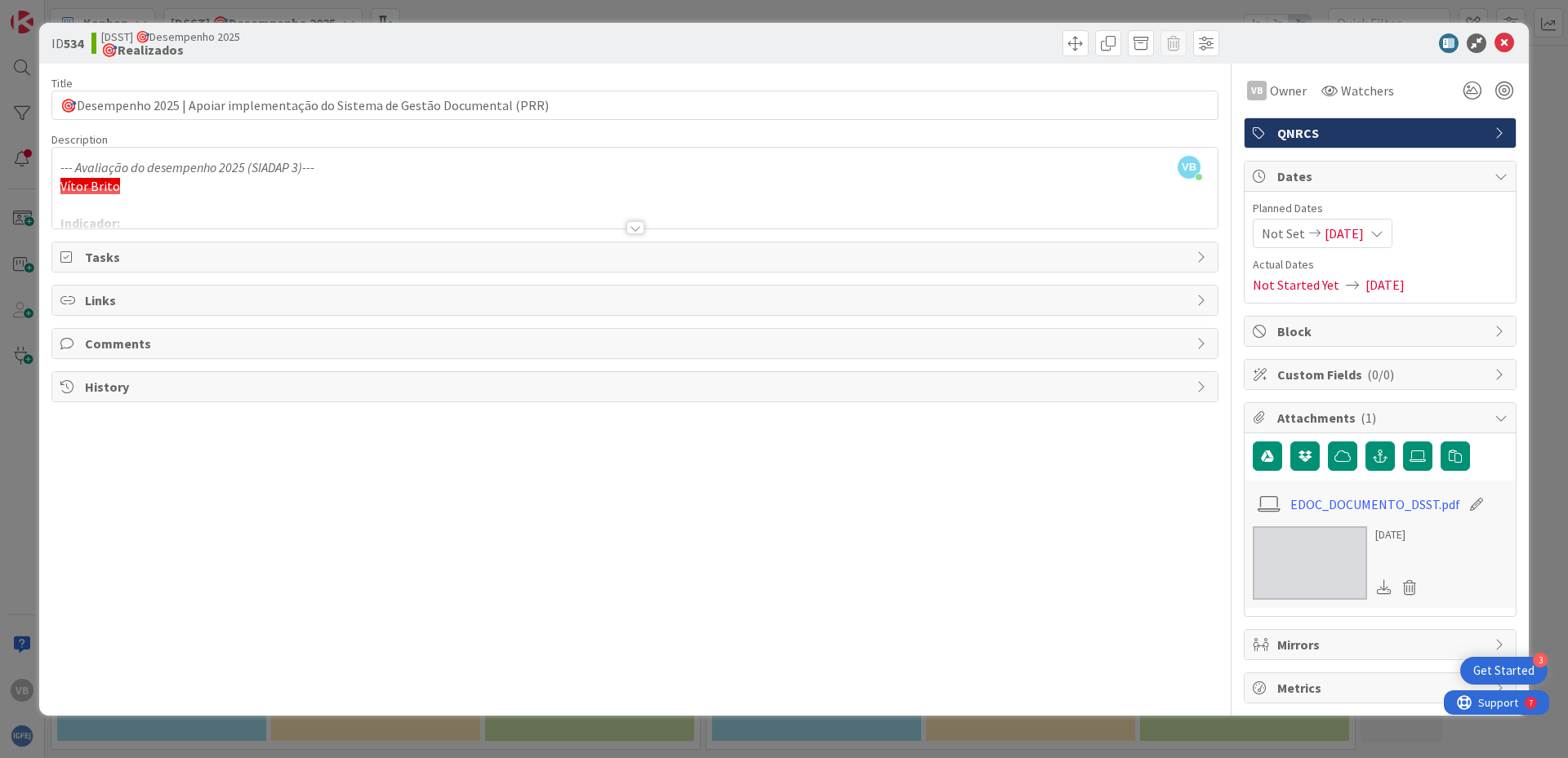
click at [1383, 232] on icon at bounding box center [1376, 233] width 13 height 13
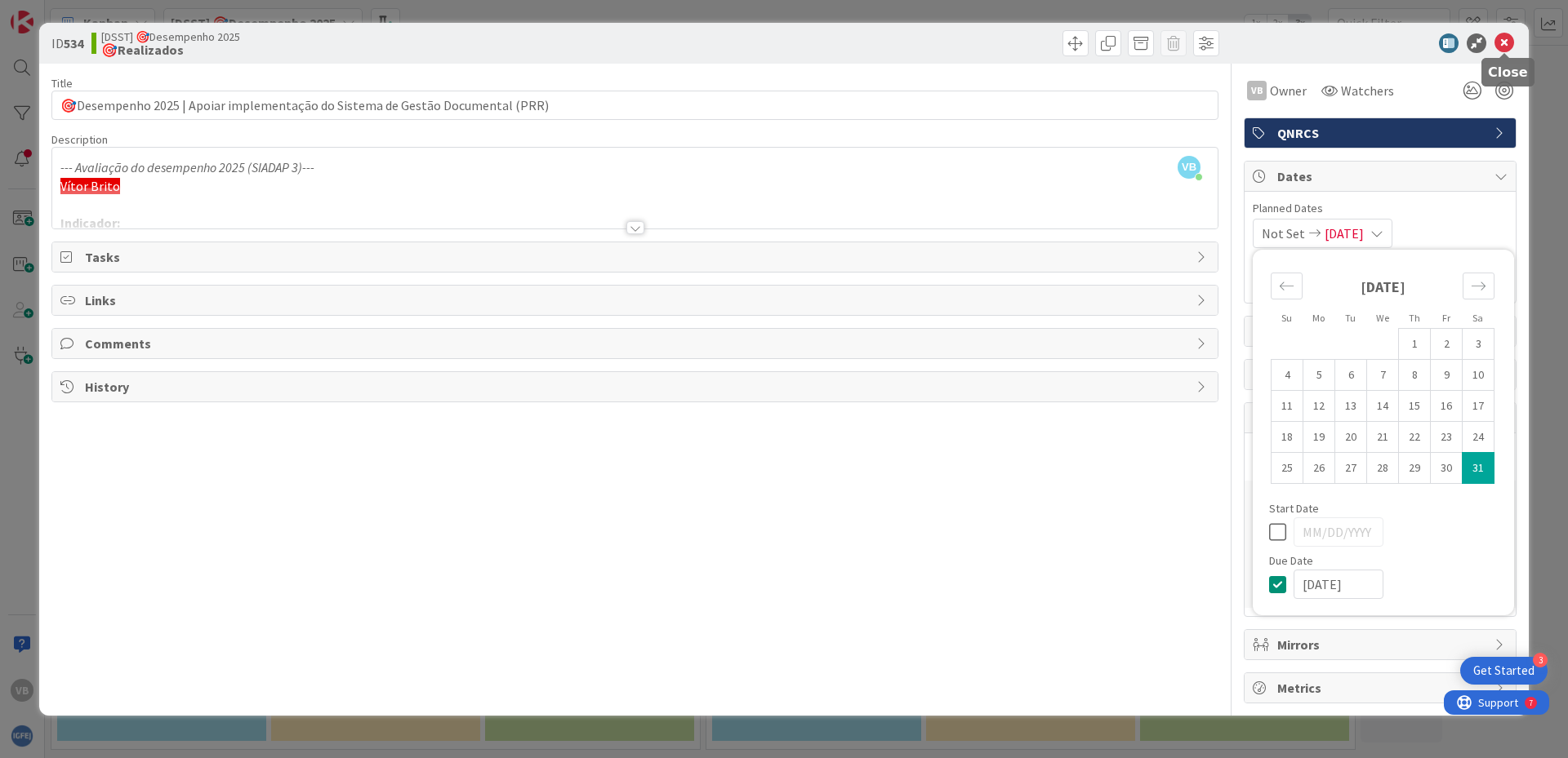
click at [1509, 42] on icon at bounding box center [1504, 43] width 19 height 19
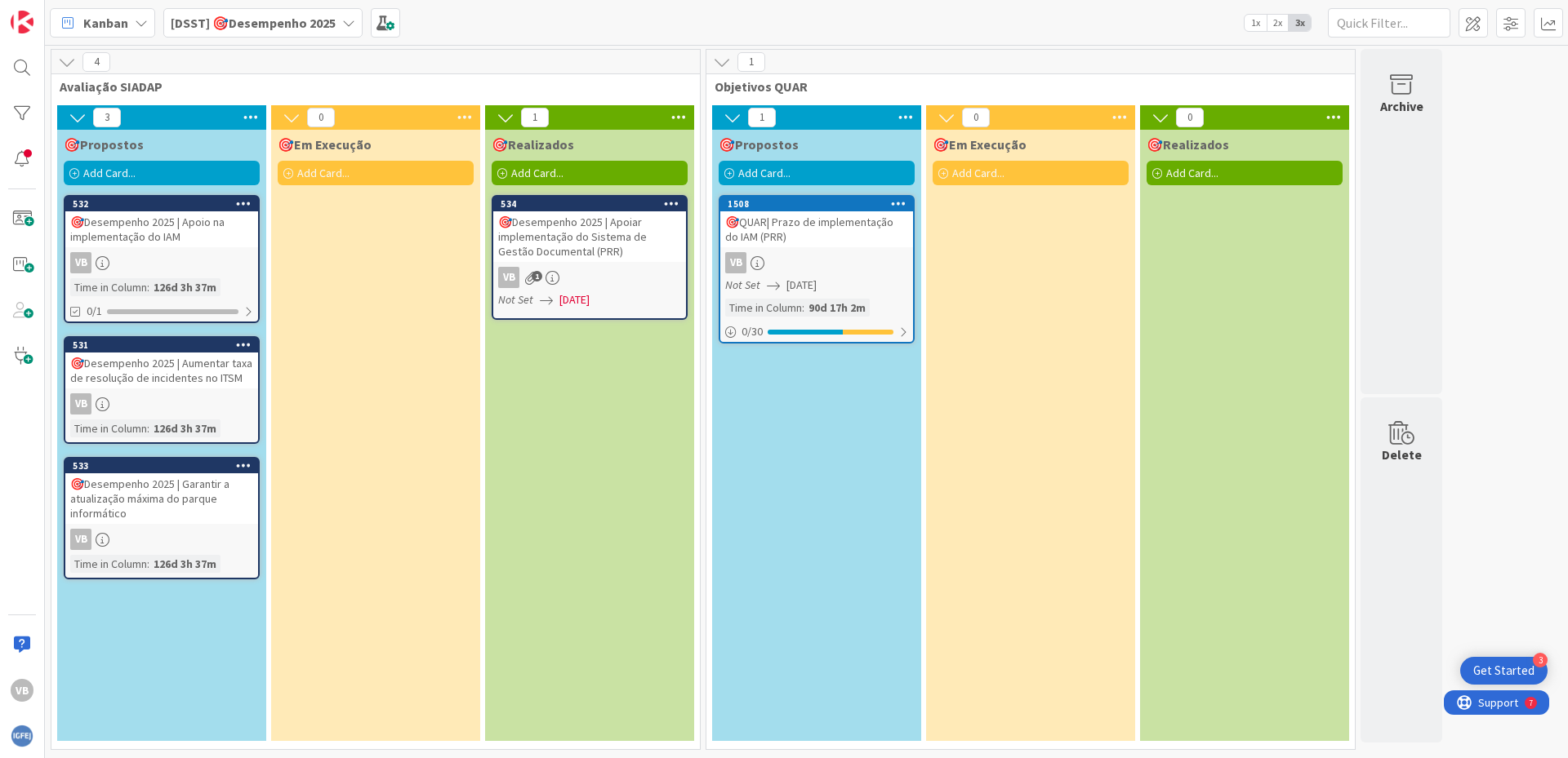
click at [563, 231] on div "🎯Desempenho 2025 | Apoiar implementação do Sistema de Gestão Documental (PRR)" at bounding box center [589, 237] width 193 height 51
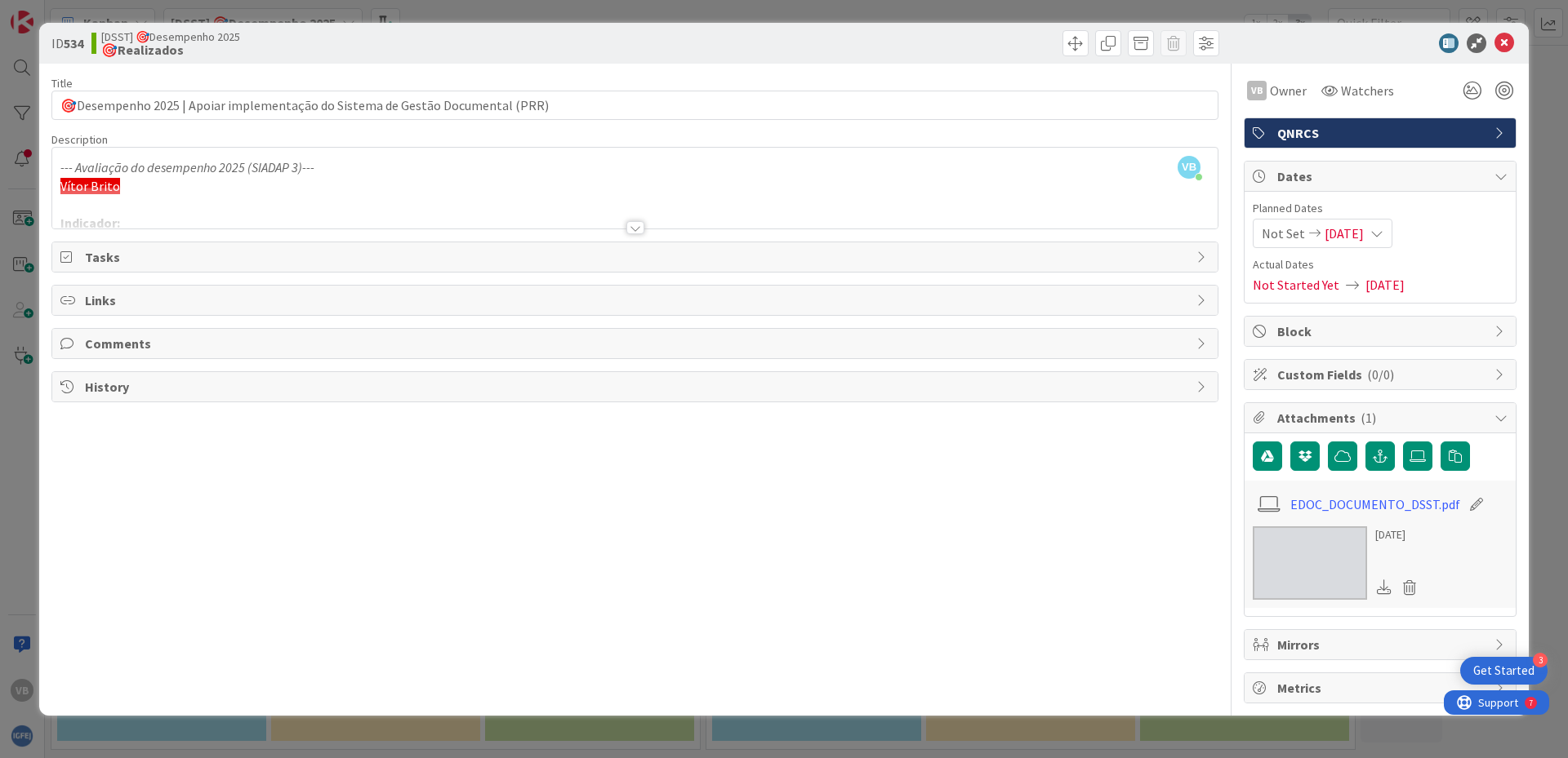
click at [1308, 419] on span "Attachments ( 1 )" at bounding box center [1381, 418] width 209 height 19
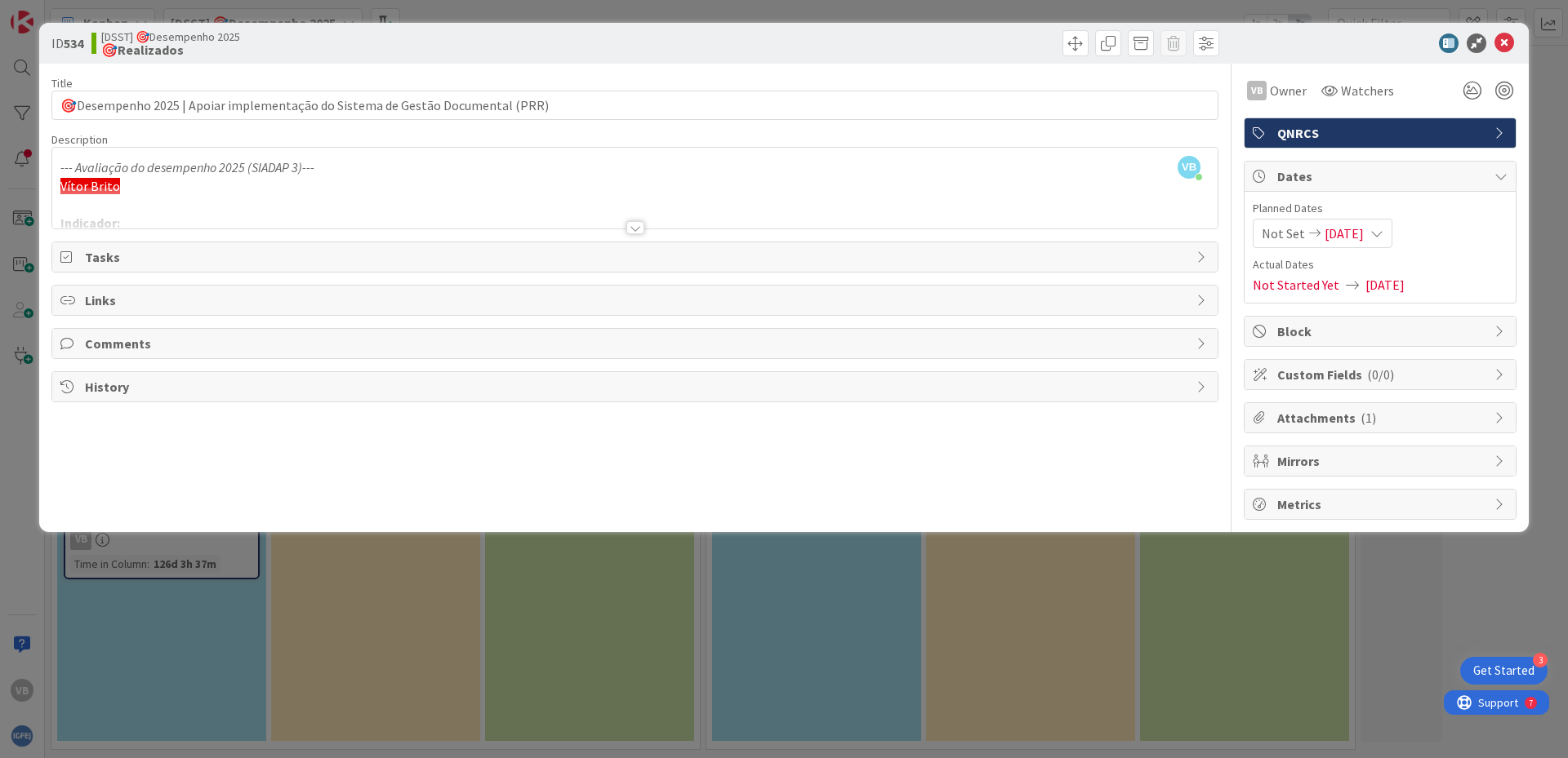
click at [1458, 417] on span "Attachments ( 1 )" at bounding box center [1381, 418] width 209 height 19
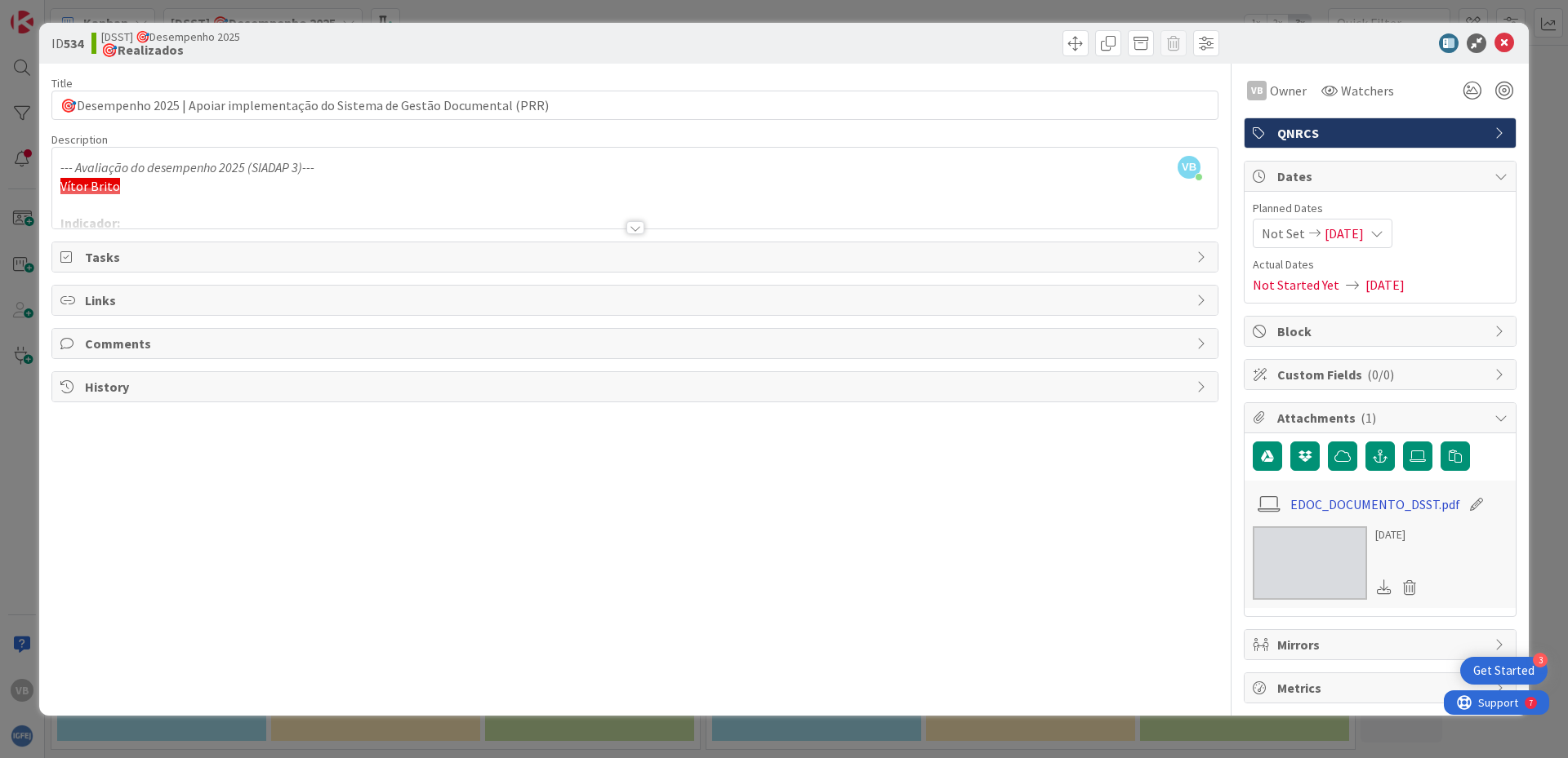
click at [1330, 508] on link "EDOC_DOCUMENTO_DSST.pdf" at bounding box center [1374, 504] width 170 height 19
click at [1383, 232] on icon at bounding box center [1376, 233] width 13 height 13
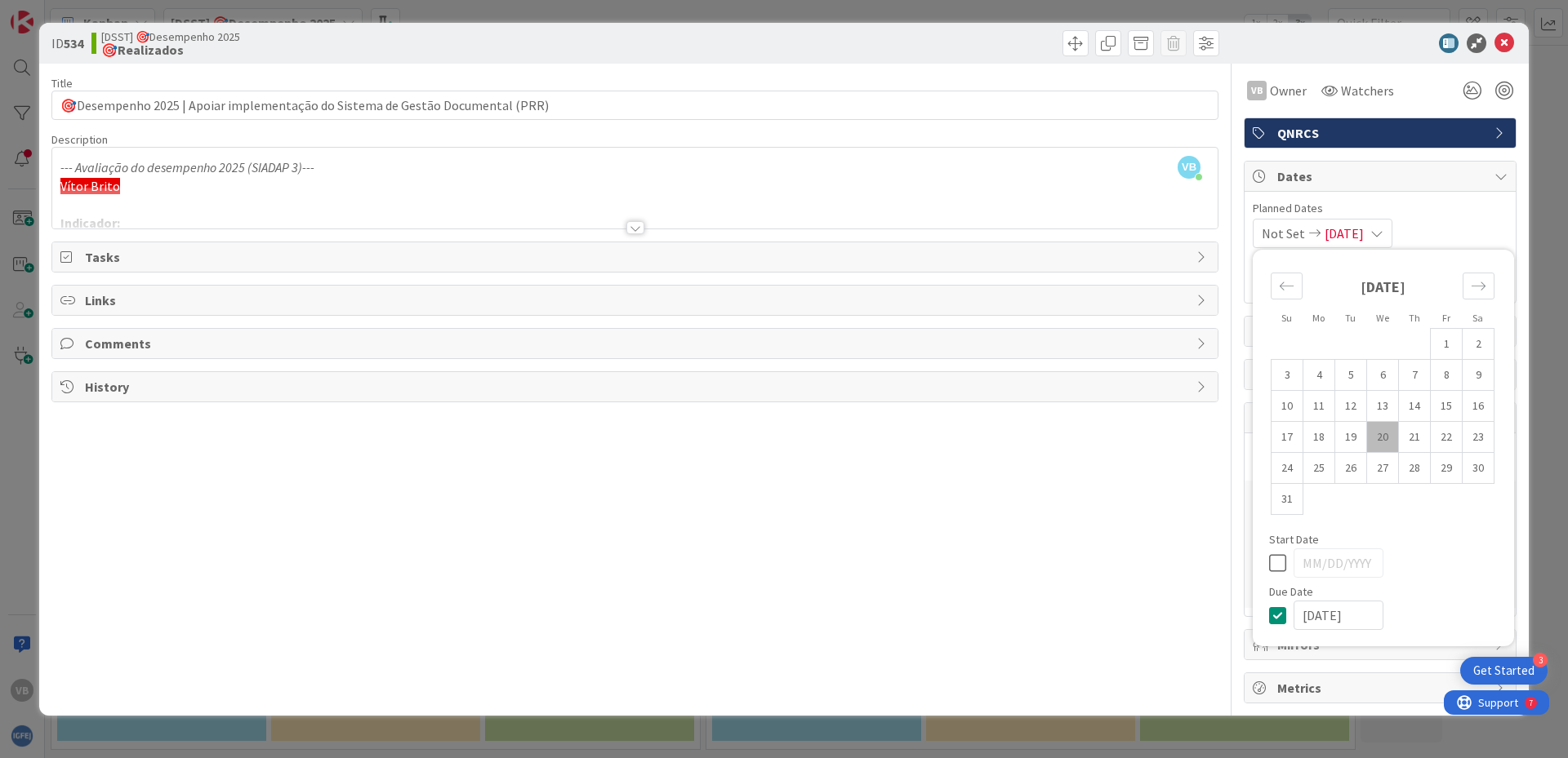
click at [1276, 566] on icon at bounding box center [1281, 563] width 25 height 19
click at [1285, 287] on icon "Move backward to switch to the previous month." at bounding box center [1286, 285] width 14 height 8
click at [1287, 287] on icon "Move backward to switch to the previous month." at bounding box center [1286, 285] width 14 height 8
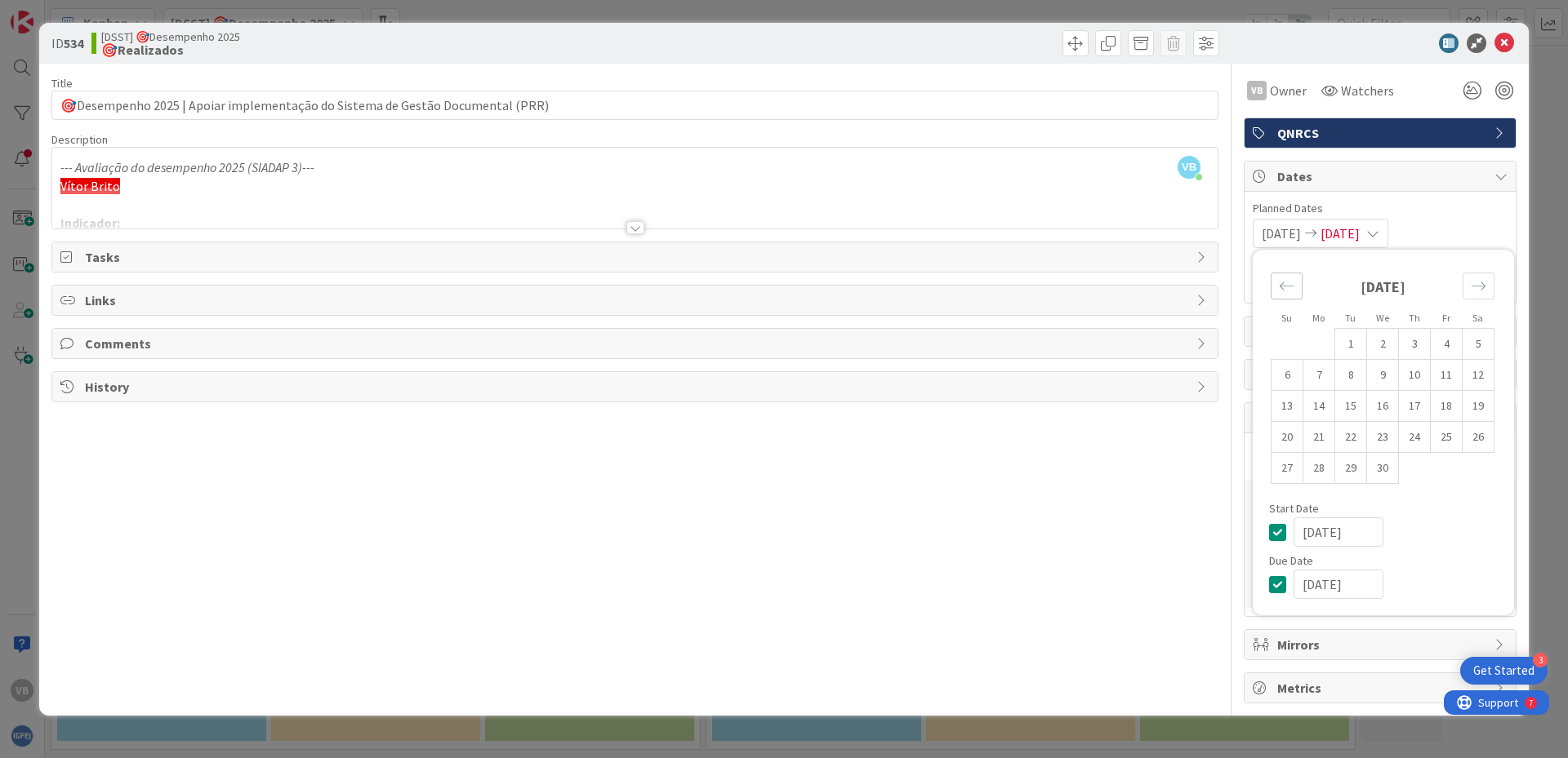
click at [1287, 287] on icon "Move backward to switch to the previous month." at bounding box center [1286, 285] width 14 height 8
click at [1294, 281] on div "Move backward to switch to the previous month." at bounding box center [1286, 286] width 32 height 27
click at [1287, 378] on td "2" at bounding box center [1287, 375] width 32 height 31
type input "[DATE]"
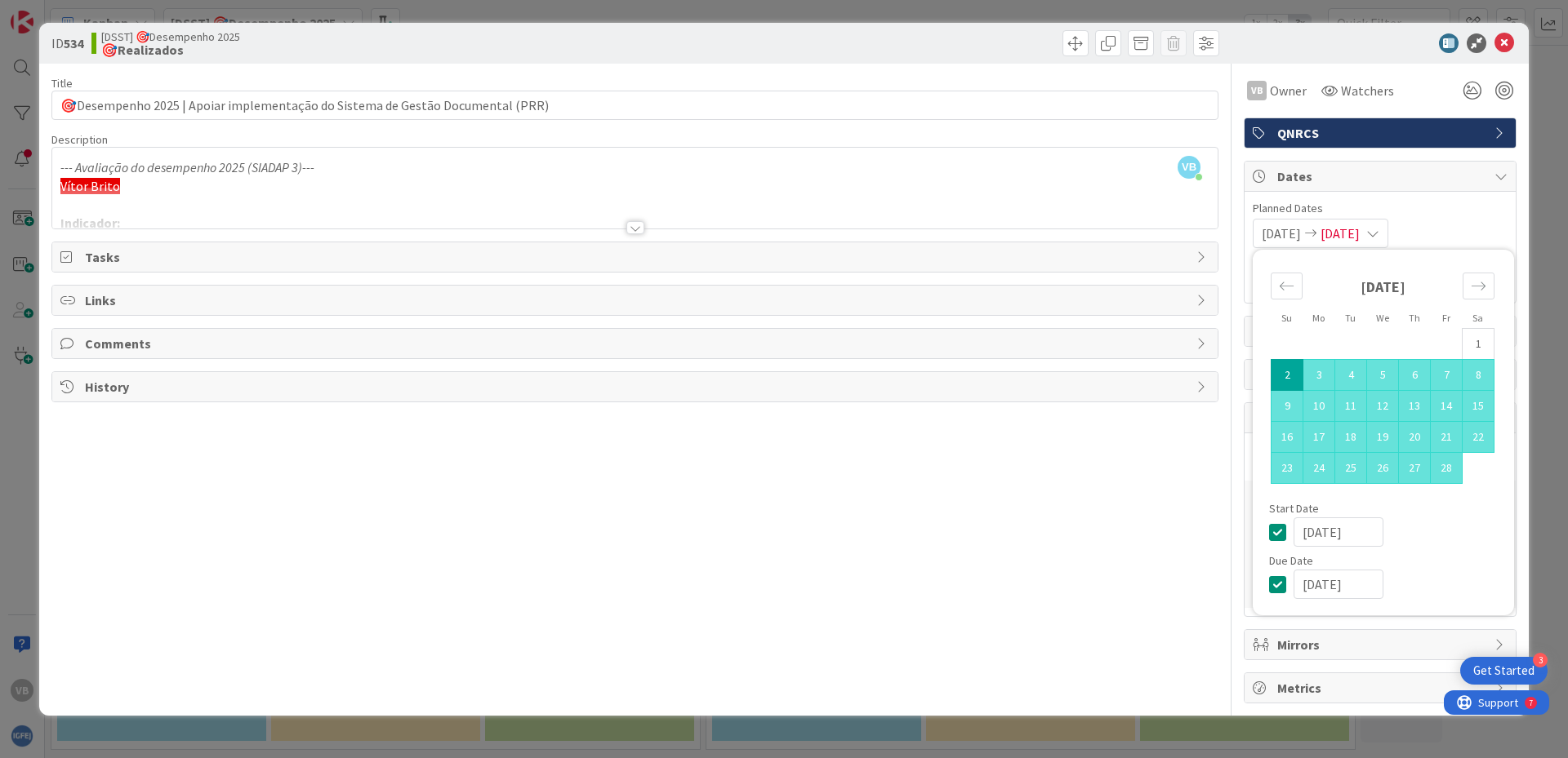
click at [1328, 583] on input "[DATE]" at bounding box center [1338, 584] width 90 height 29
click at [1359, 233] on span "[DATE]" at bounding box center [1339, 233] width 40 height 19
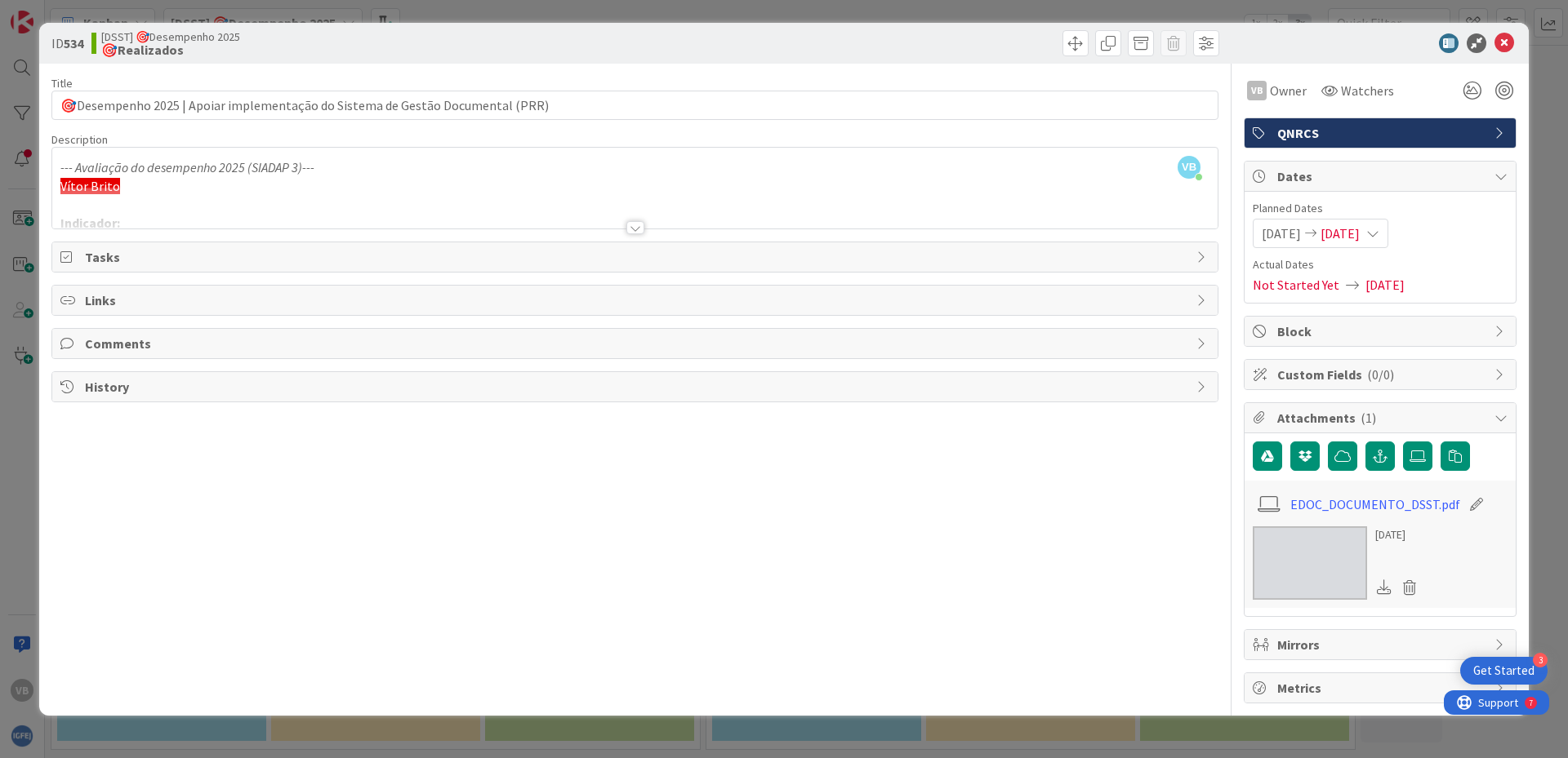
click at [1375, 281] on span "[DATE]" at bounding box center [1384, 285] width 40 height 19
click at [1378, 288] on span "[DATE]" at bounding box center [1384, 285] width 40 height 19
click at [1379, 288] on span "[DATE]" at bounding box center [1384, 285] width 40 height 19
click at [1274, 266] on span "Actual Dates" at bounding box center [1380, 264] width 255 height 17
click at [1505, 41] on icon at bounding box center [1504, 43] width 19 height 19
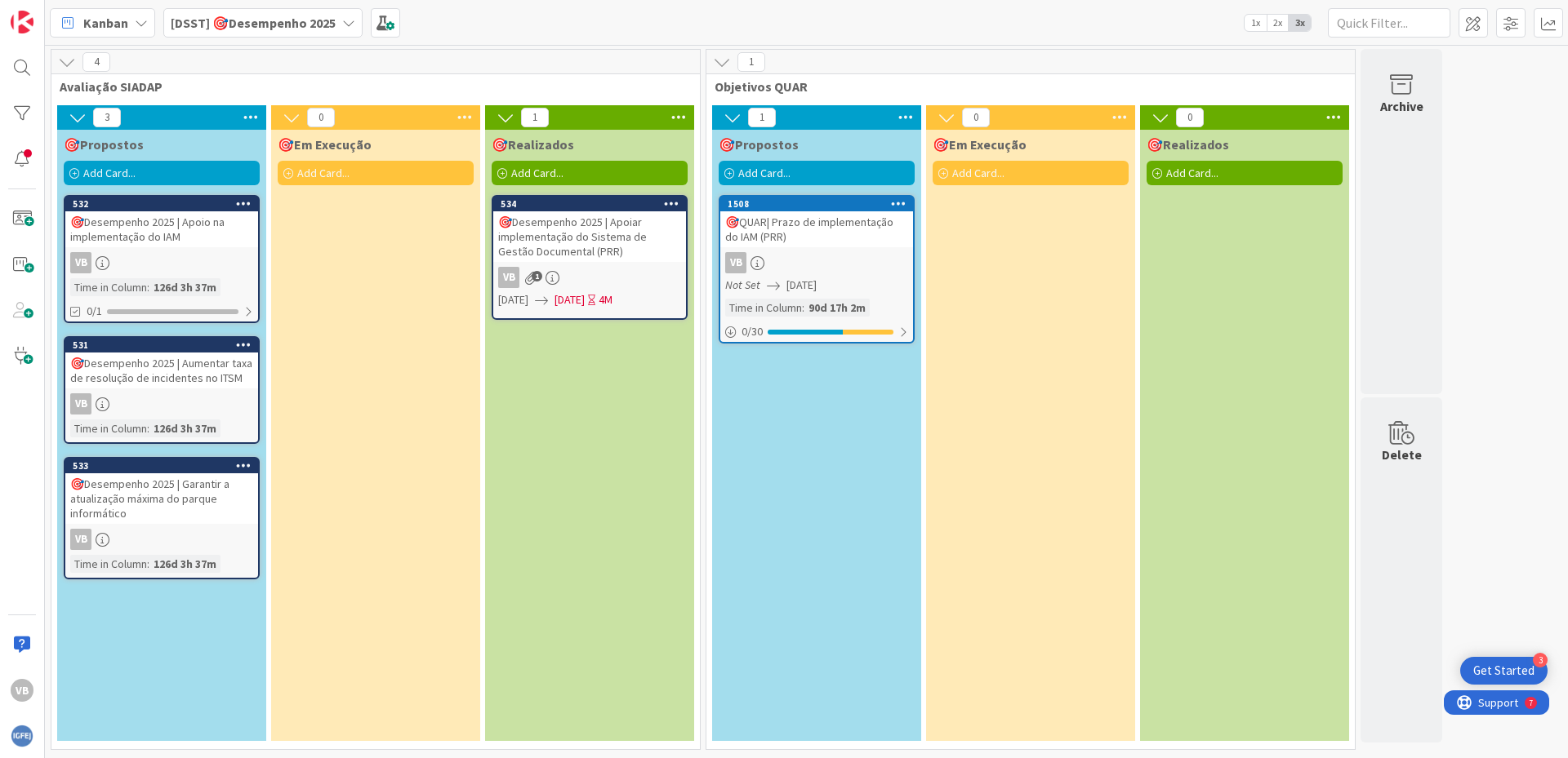
click at [542, 221] on div "🎯Desempenho 2025 | Apoiar implementação do Sistema de Gestão Documental (PRR)" at bounding box center [589, 237] width 193 height 51
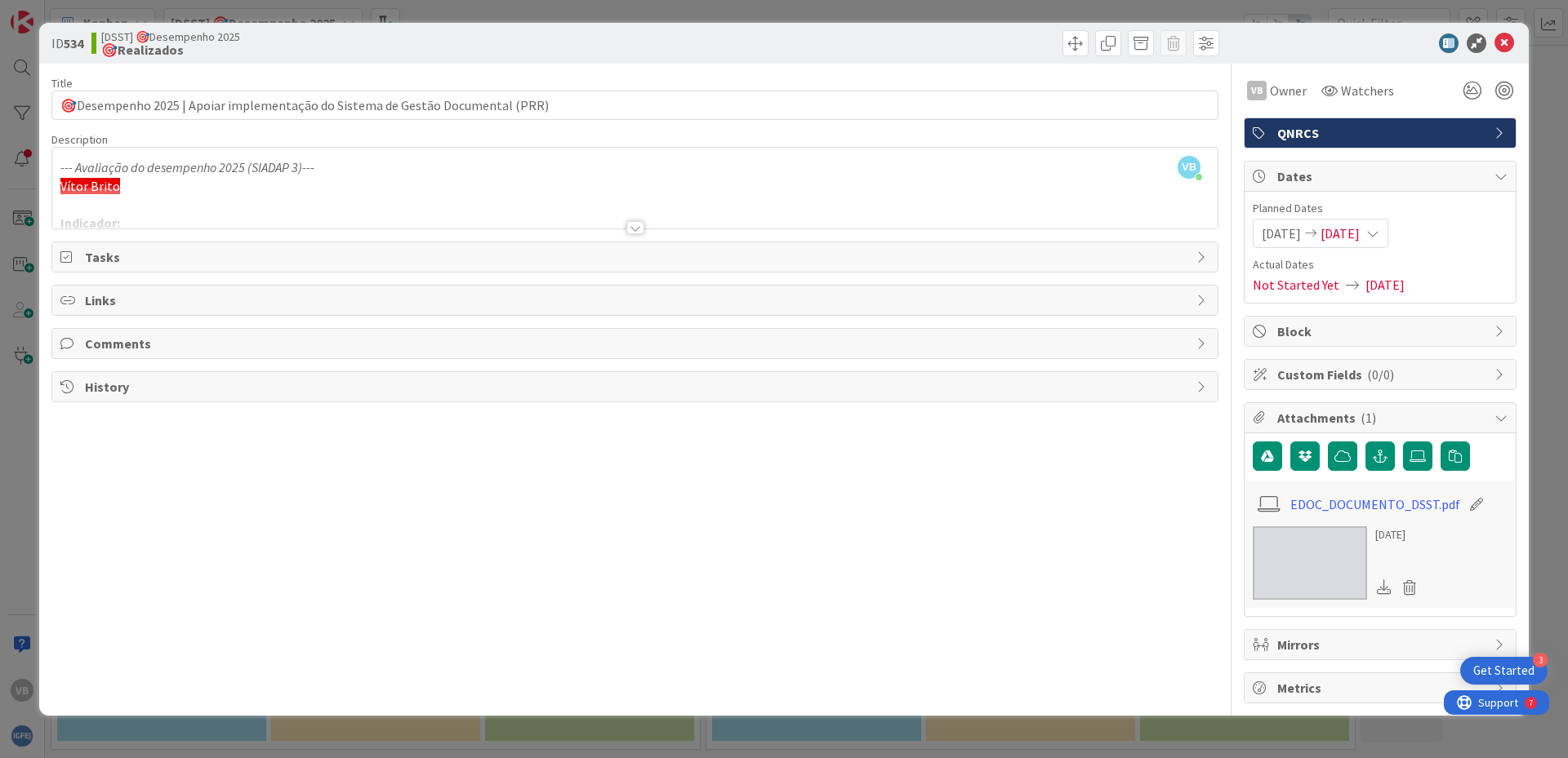
click at [1359, 230] on span "[DATE]" at bounding box center [1339, 233] width 40 height 19
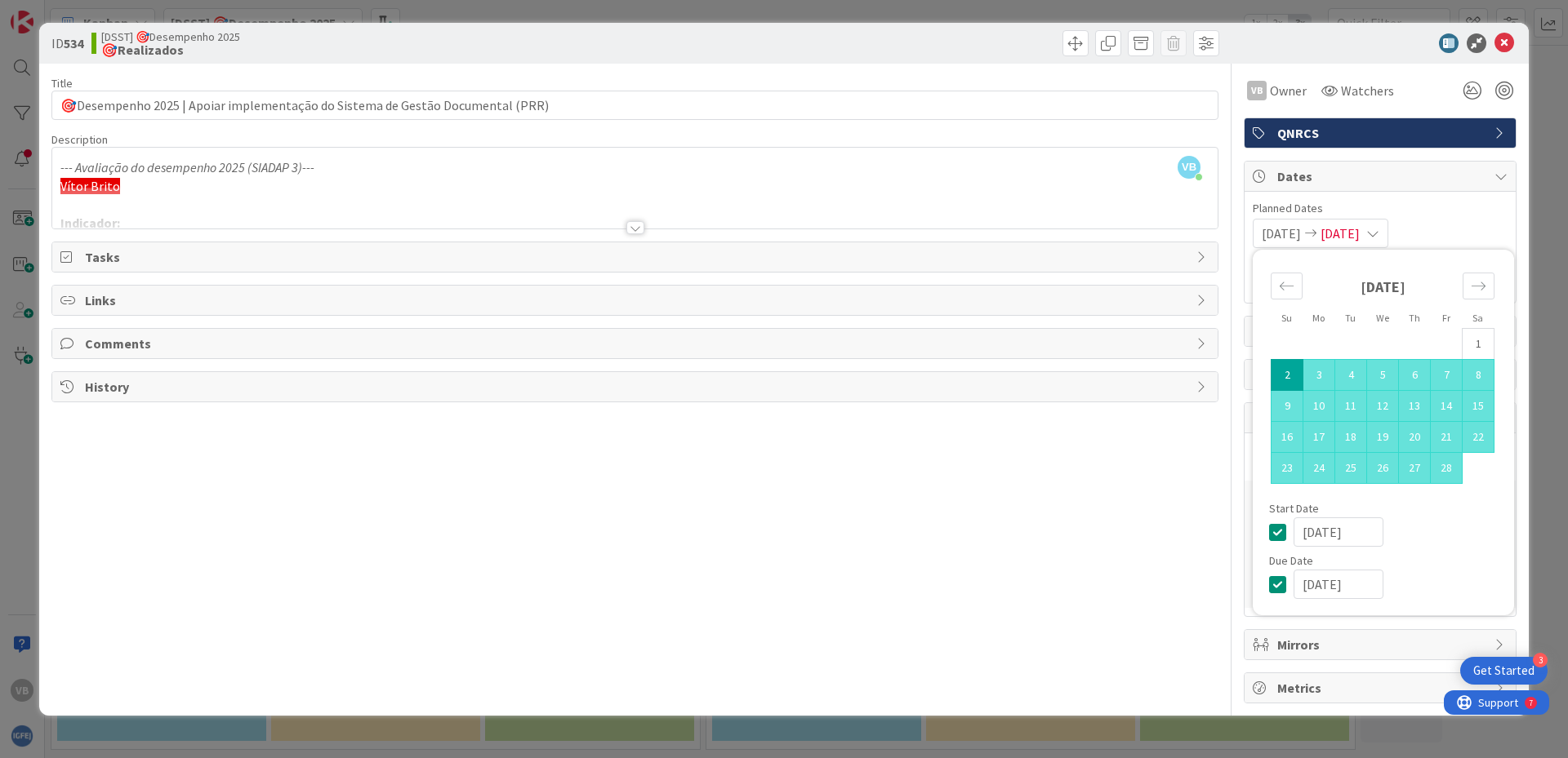
click at [1379, 232] on icon at bounding box center [1372, 233] width 13 height 13
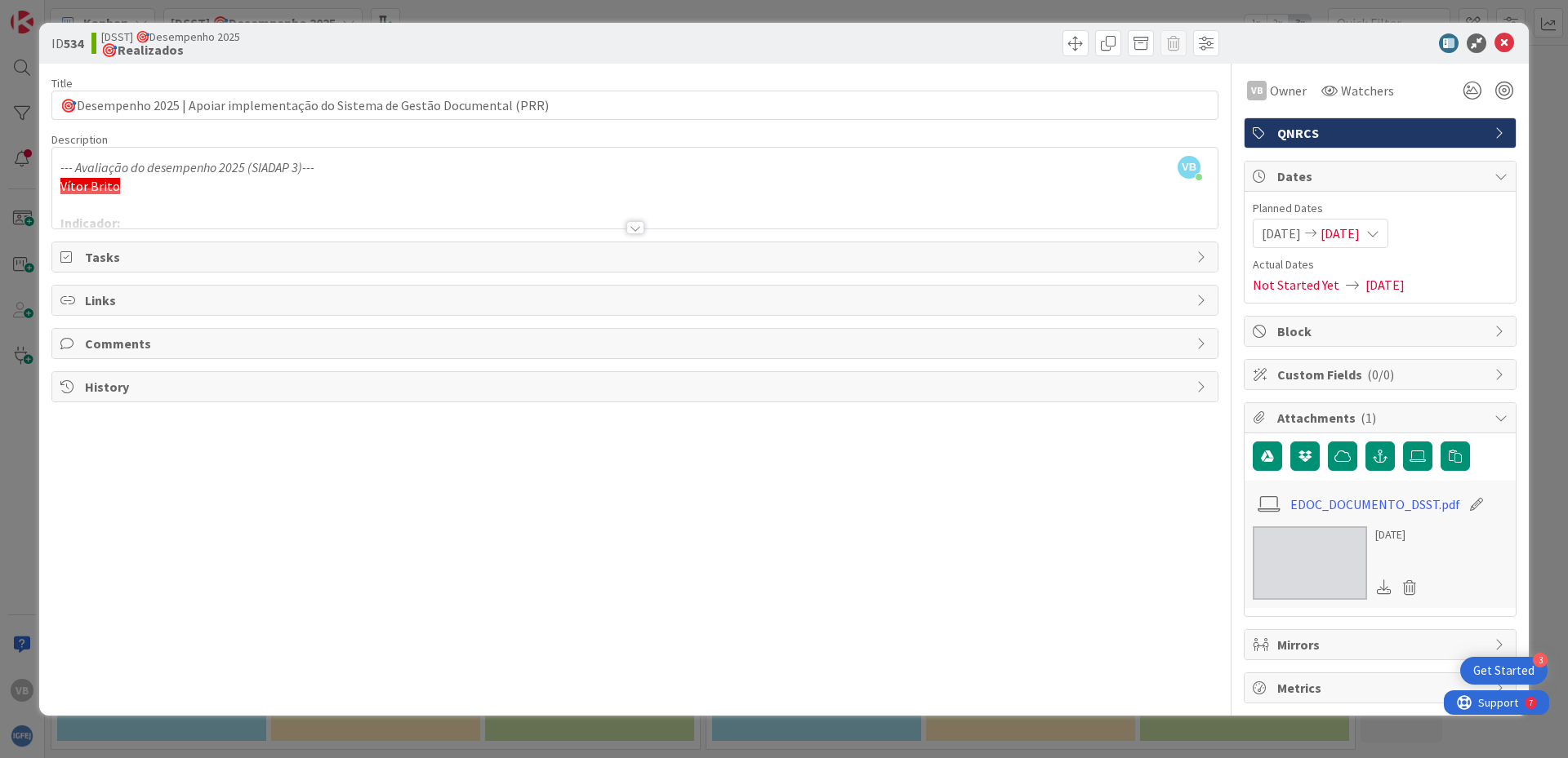
click at [1359, 235] on span "[DATE]" at bounding box center [1339, 233] width 40 height 19
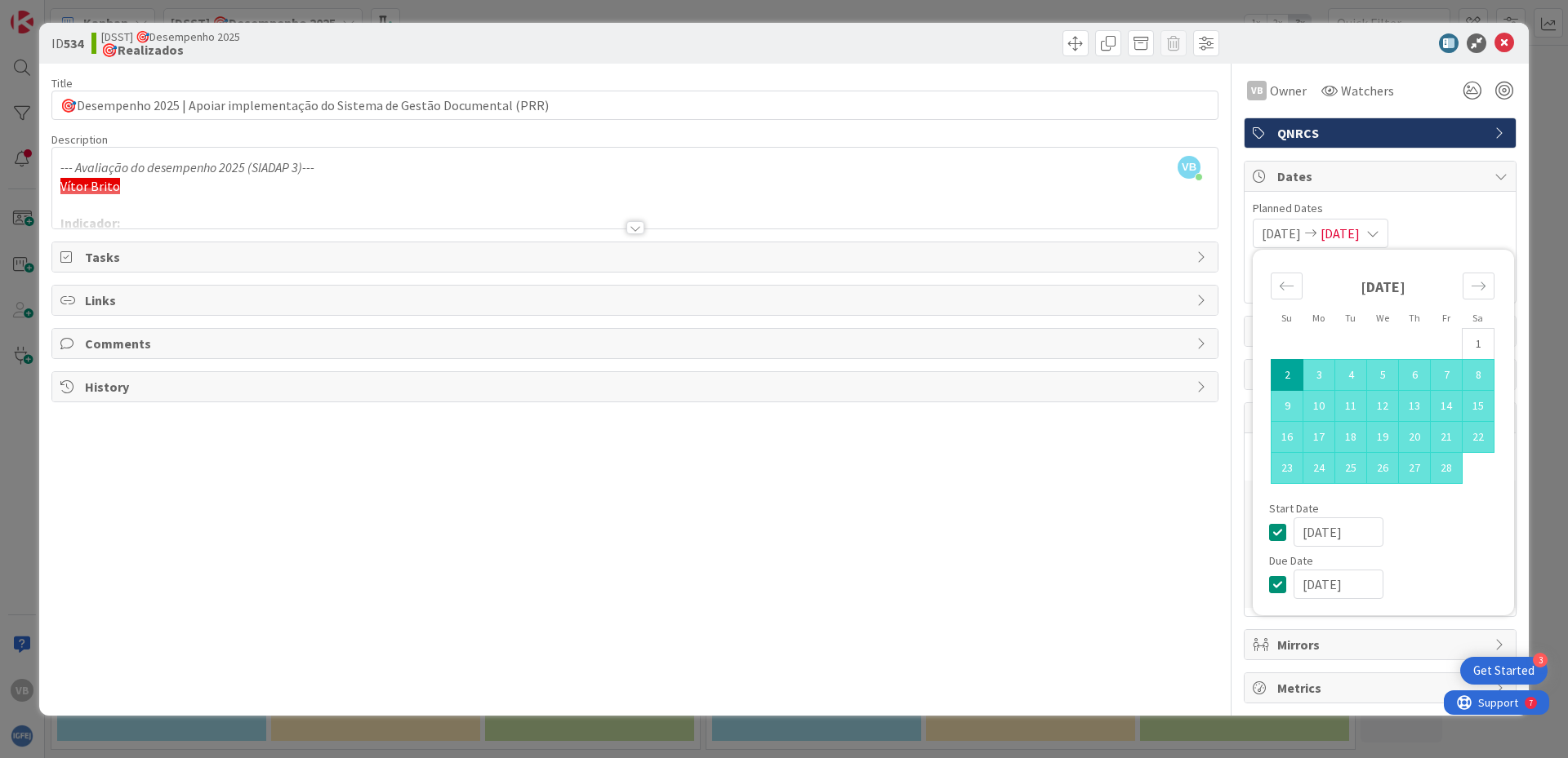
click at [1359, 233] on span "[DATE]" at bounding box center [1339, 233] width 40 height 19
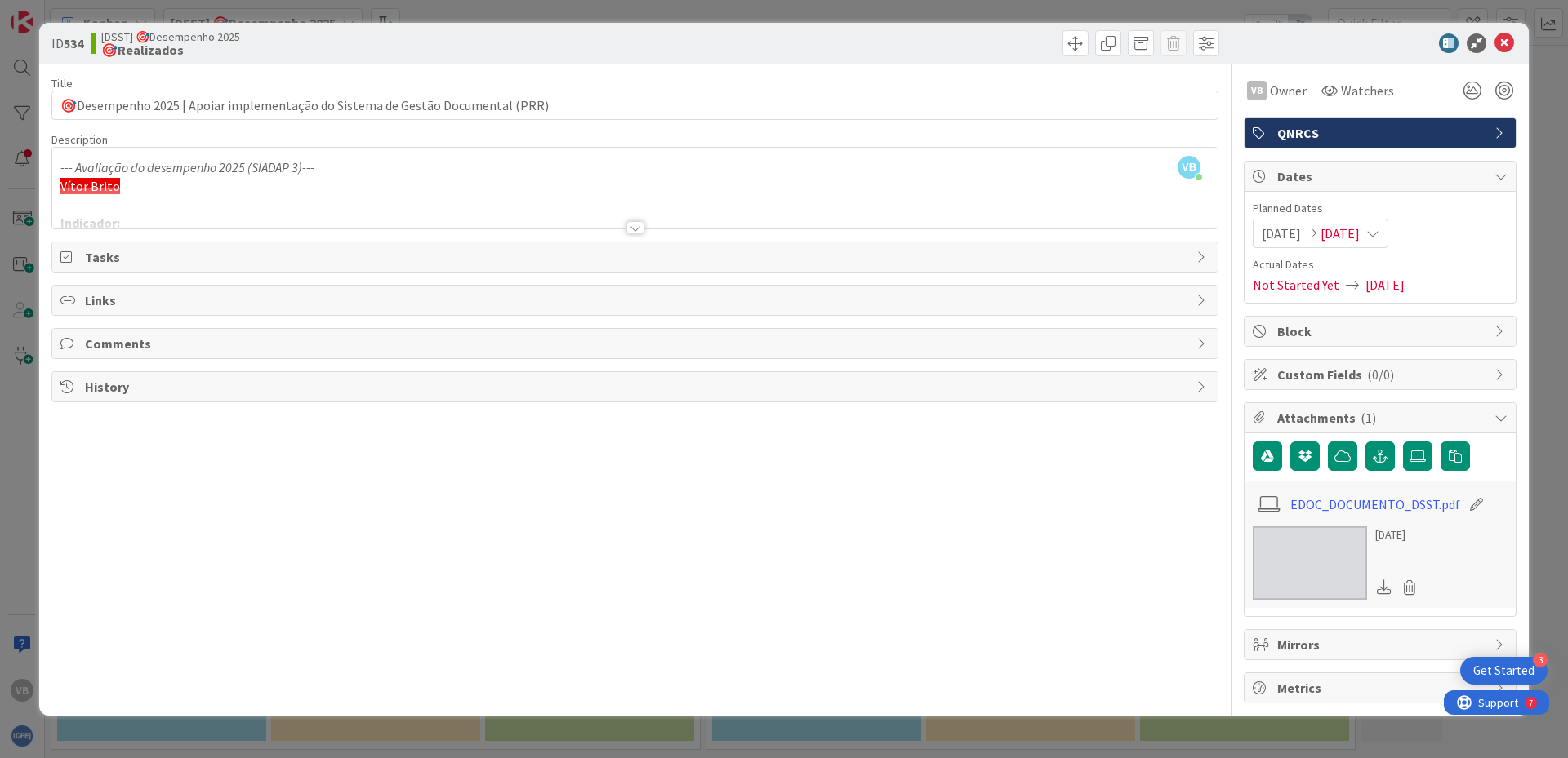
click at [1330, 288] on span "Not Started Yet" at bounding box center [1295, 285] width 86 height 19
click at [1380, 284] on span "[DATE]" at bounding box center [1384, 285] width 40 height 19
click at [1380, 286] on span "[DATE]" at bounding box center [1384, 285] width 40 height 19
click at [1379, 232] on icon at bounding box center [1372, 233] width 13 height 13
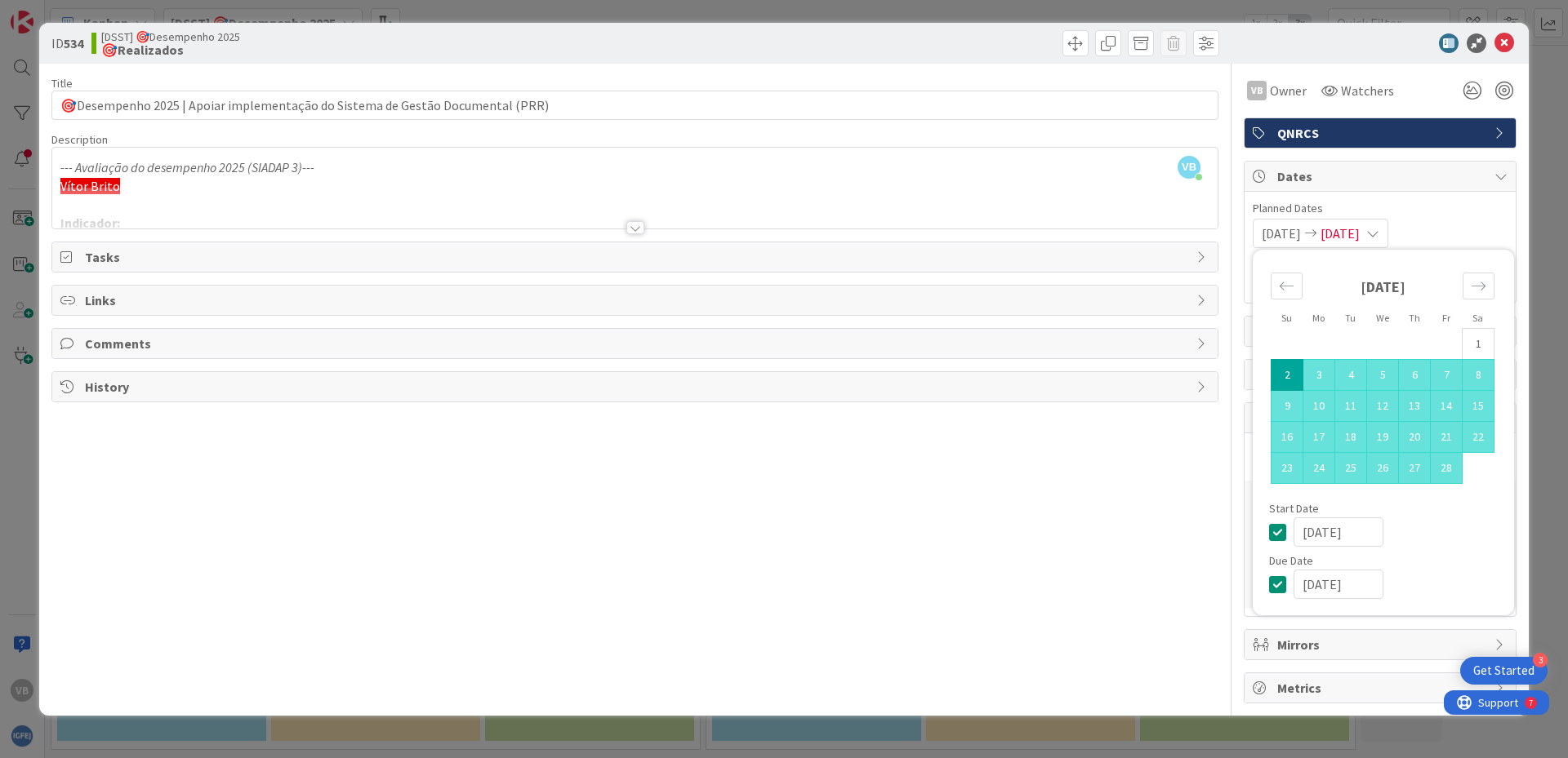
click at [1379, 232] on icon at bounding box center [1372, 233] width 13 height 13
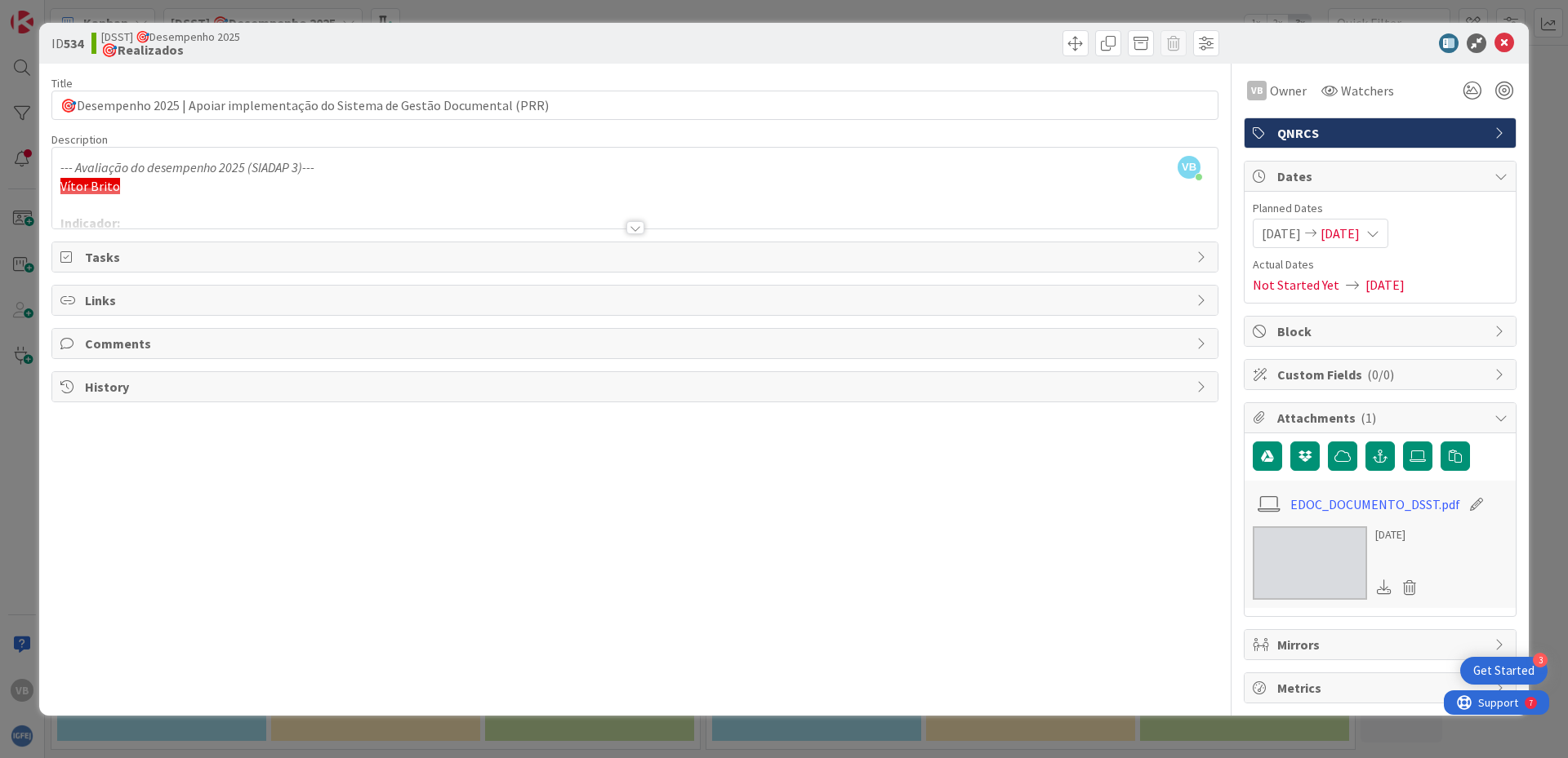
click at [1495, 325] on icon at bounding box center [1500, 331] width 13 height 13
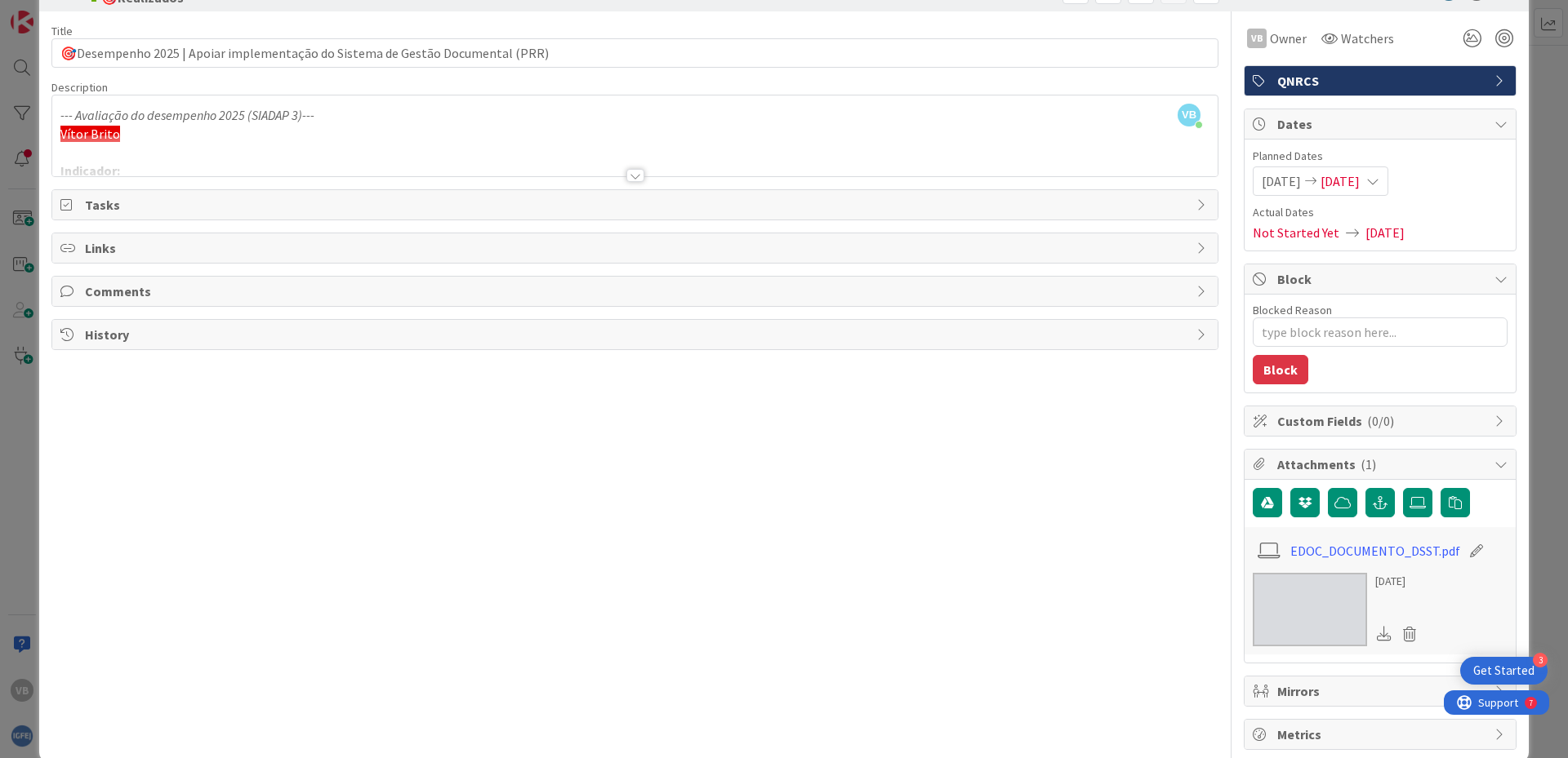
scroll to position [79, 0]
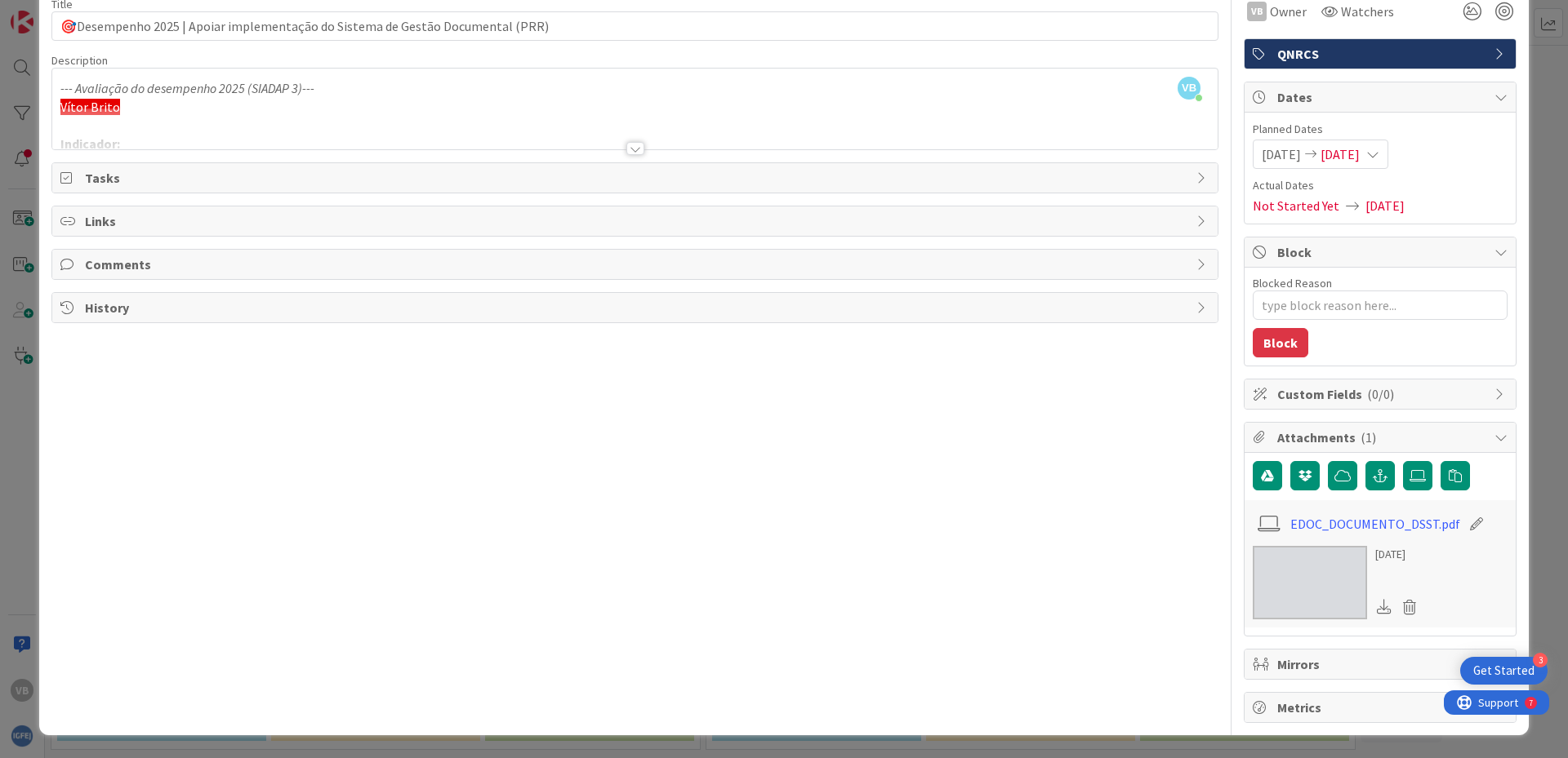
click at [898, 421] on div "Title 78 / 128 🎯Desempenho 2025 | Apoiar implementação do Sistema de Gestão Doc…" at bounding box center [634, 353] width 1167 height 739
click at [665, 421] on div "Title 78 / 128 🎯Desempenho 2025 | Apoiar implementação do Sistema de Gestão Doc…" at bounding box center [634, 353] width 1167 height 739
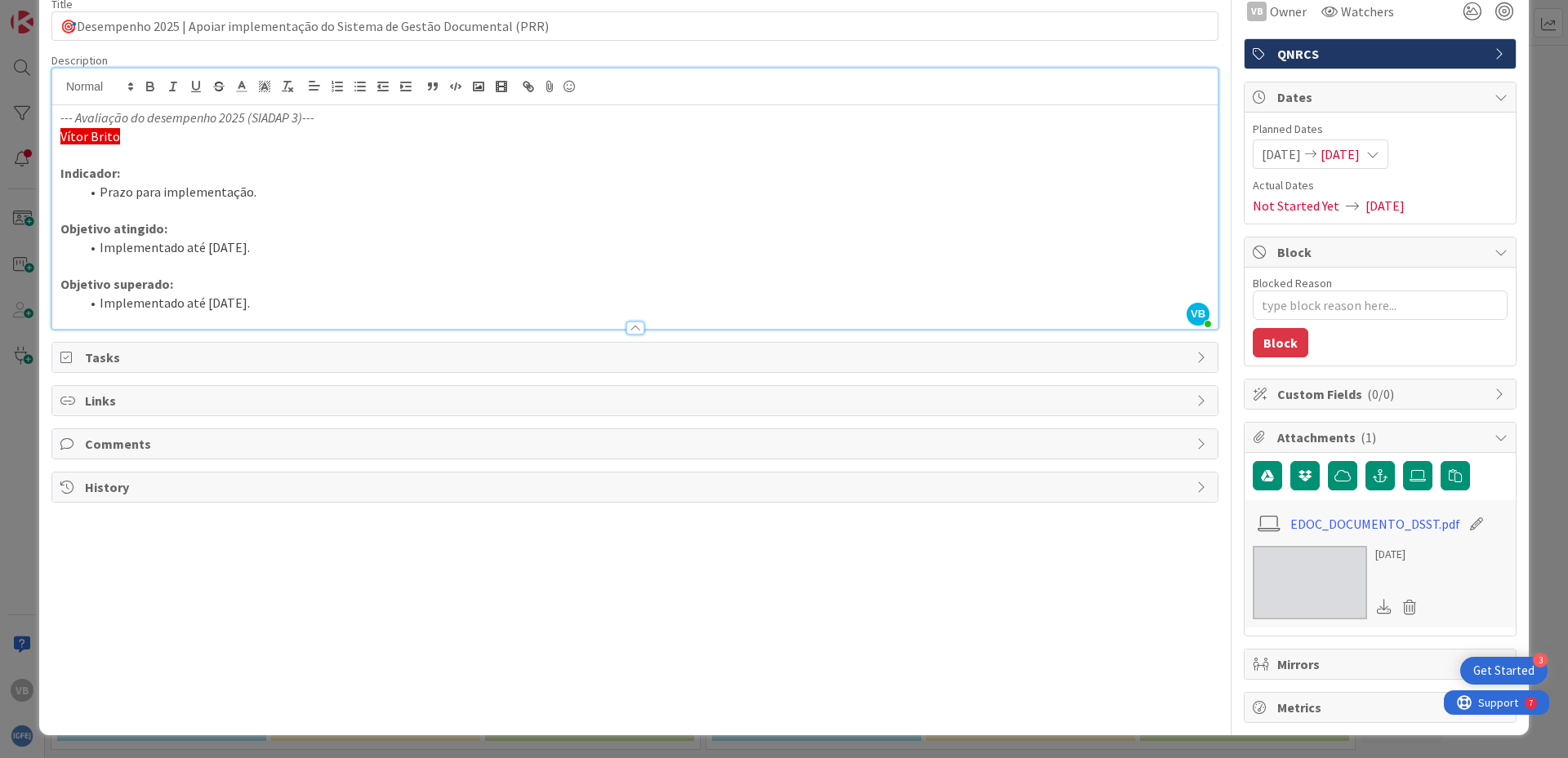
click at [96, 106] on div "--- Avaliação do desempenho 2025 (SIADAP 3)--- Vítor Brito Indicador: Prazo par…" at bounding box center [634, 217] width 1165 height 223
type textarea "x"
